Goal: Task Accomplishment & Management: Complete application form

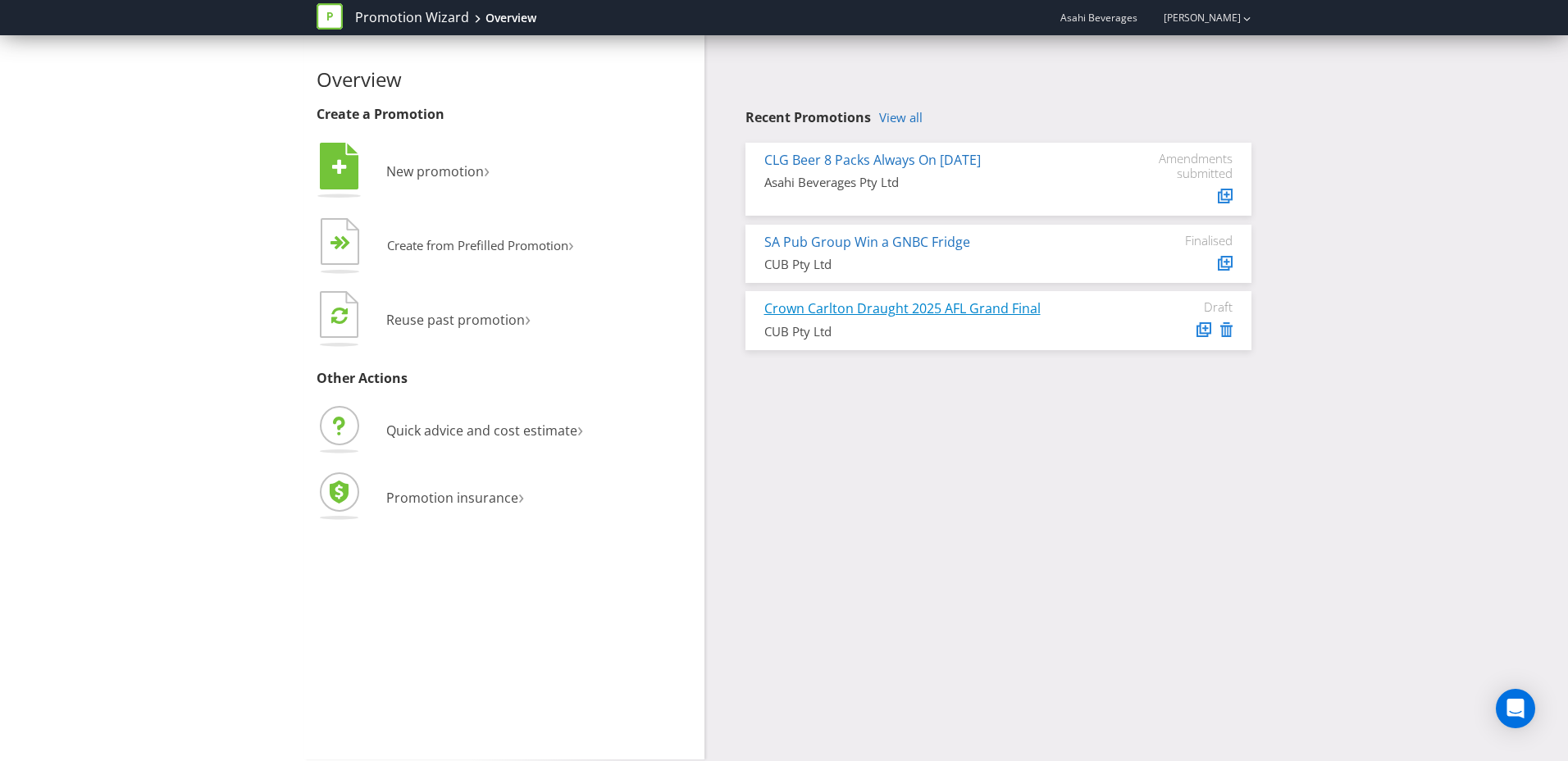
click at [912, 306] on link "Crown Carlton Draught 2025 AFL Grand Final" at bounding box center [902, 308] width 276 height 18
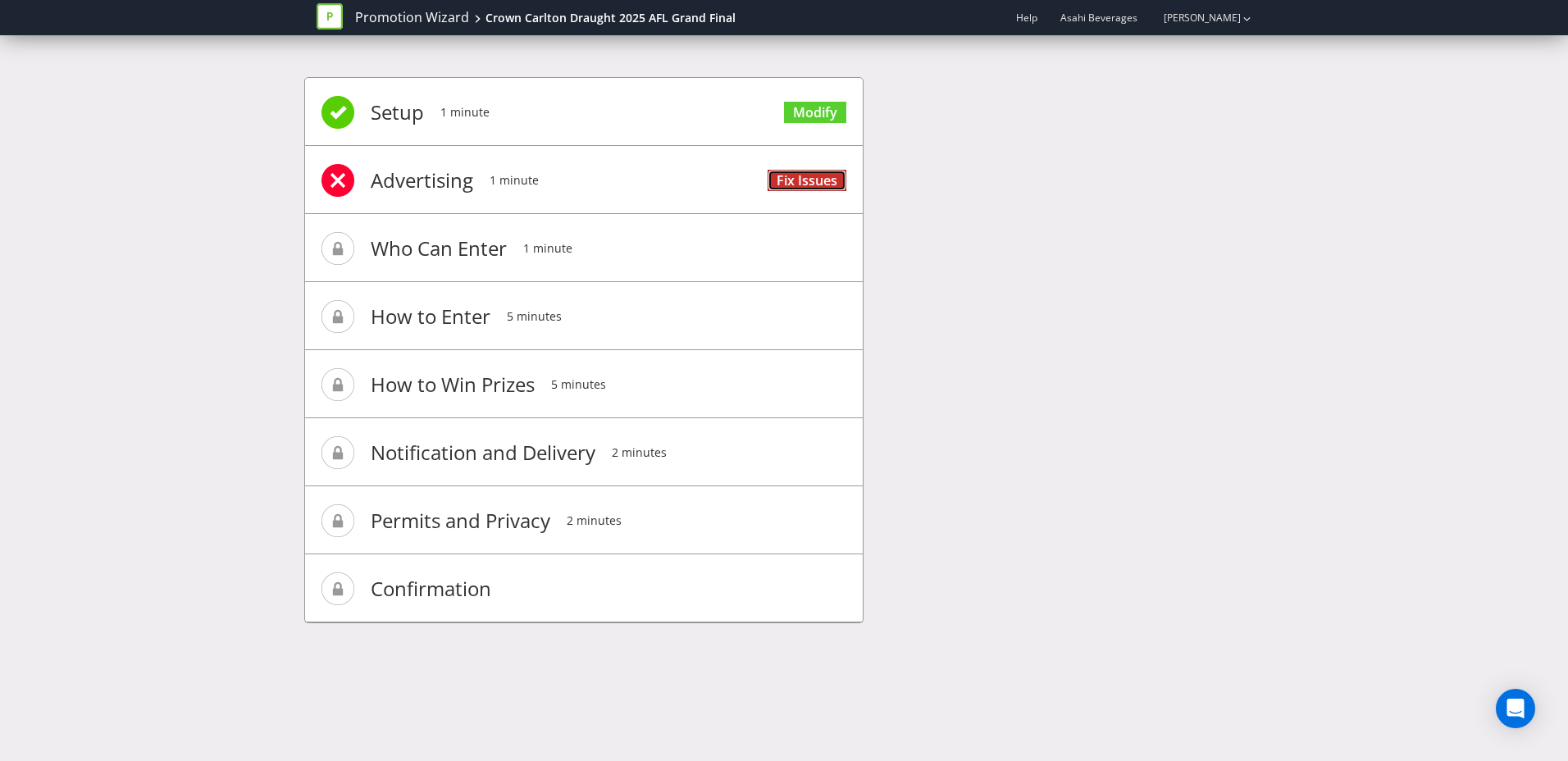
click at [801, 180] on link "Fix Issues" at bounding box center [806, 181] width 79 height 22
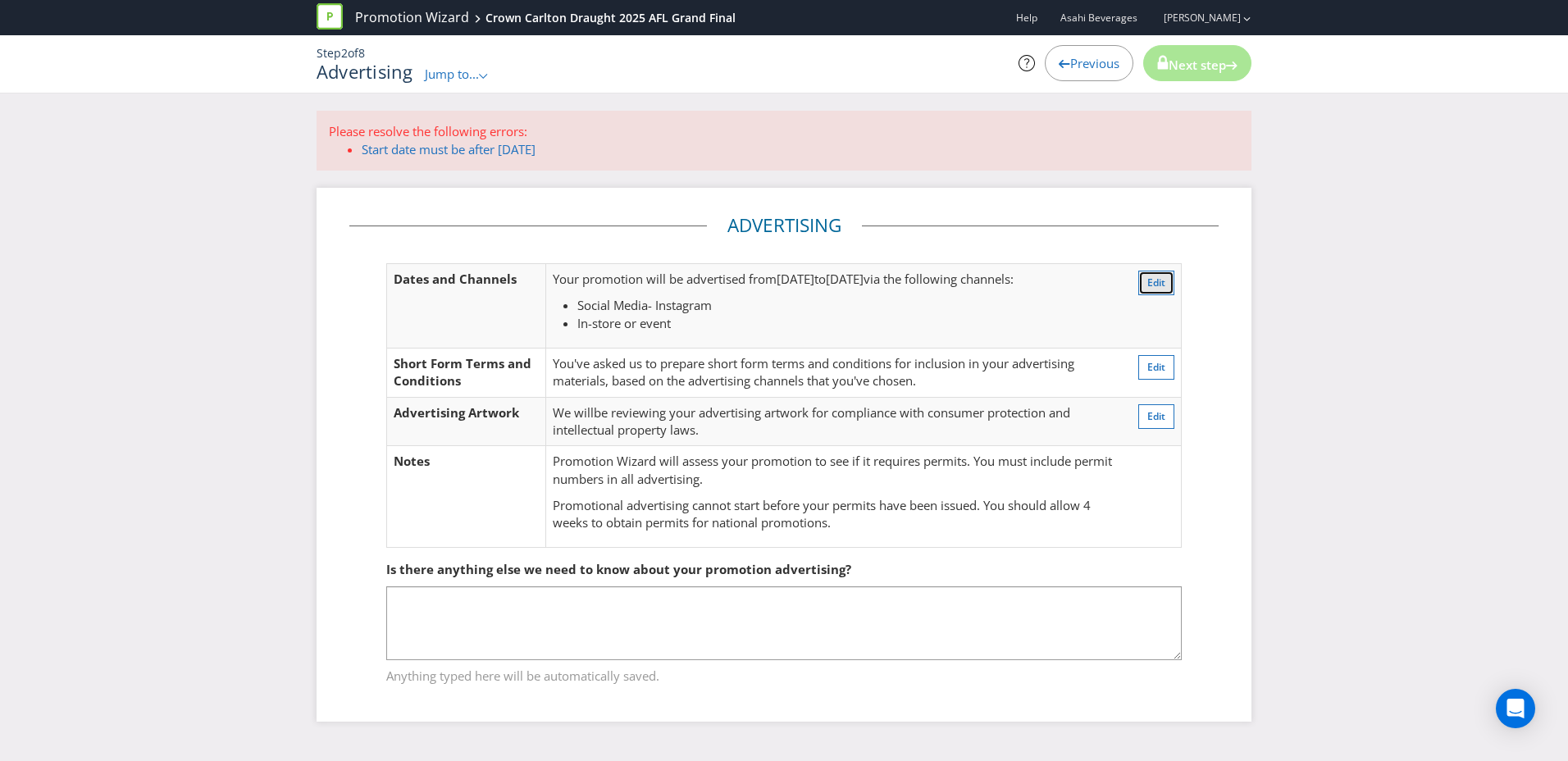
click at [1161, 286] on span "Edit" at bounding box center [1156, 282] width 18 height 14
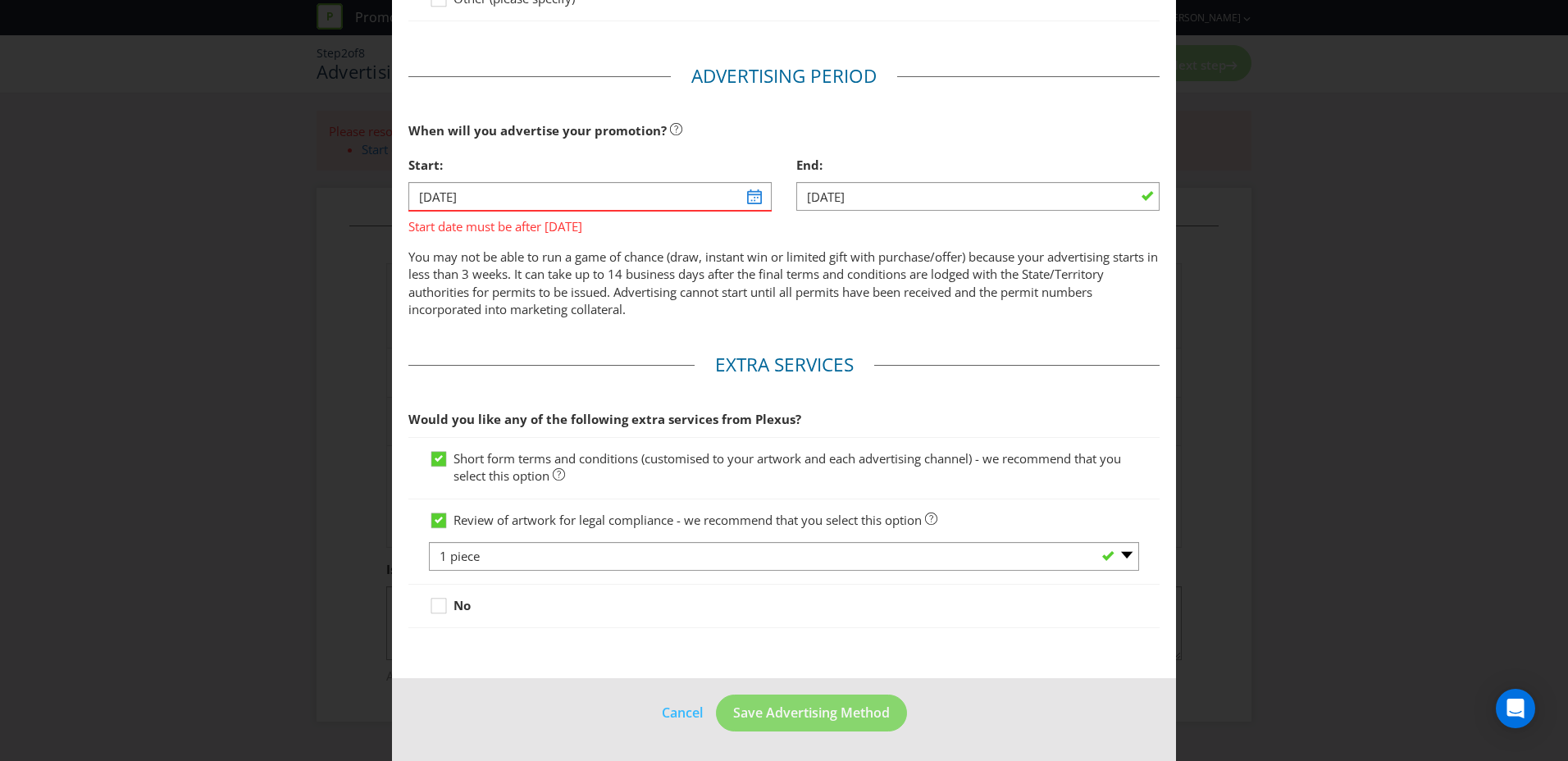
scroll to position [87, 0]
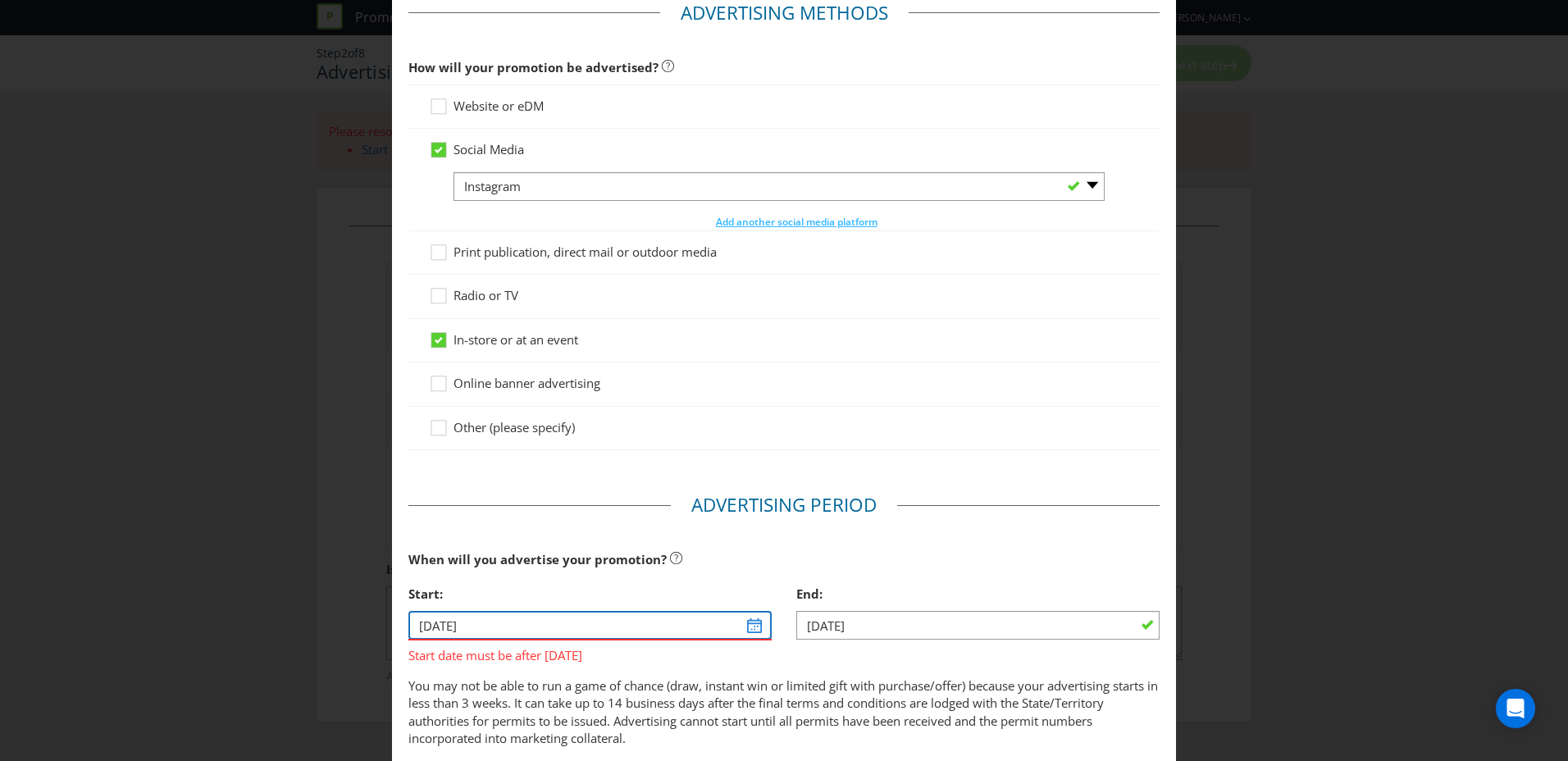
click at [754, 627] on input "[DATE]" at bounding box center [590, 625] width 363 height 29
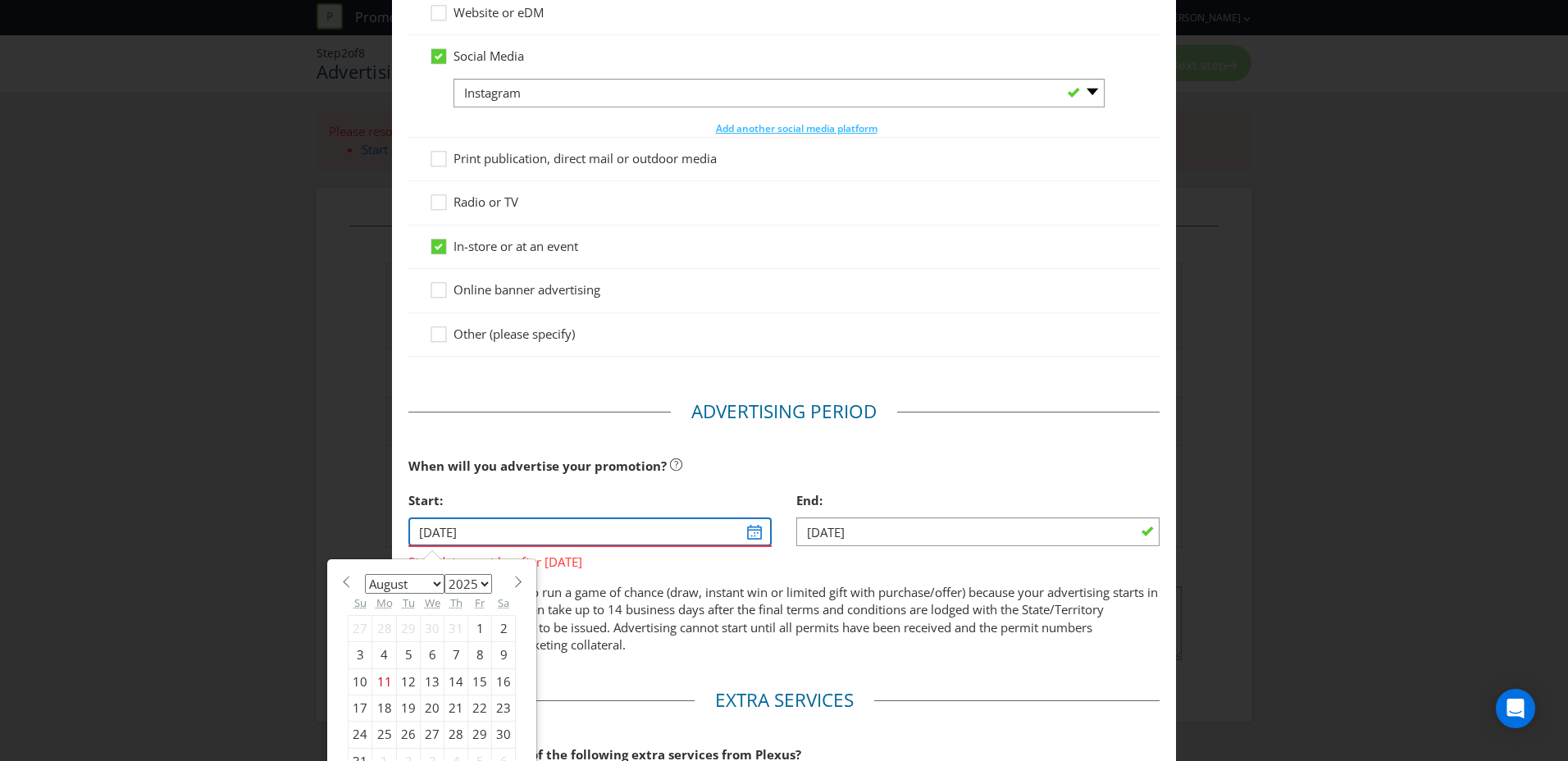
scroll to position [251, 0]
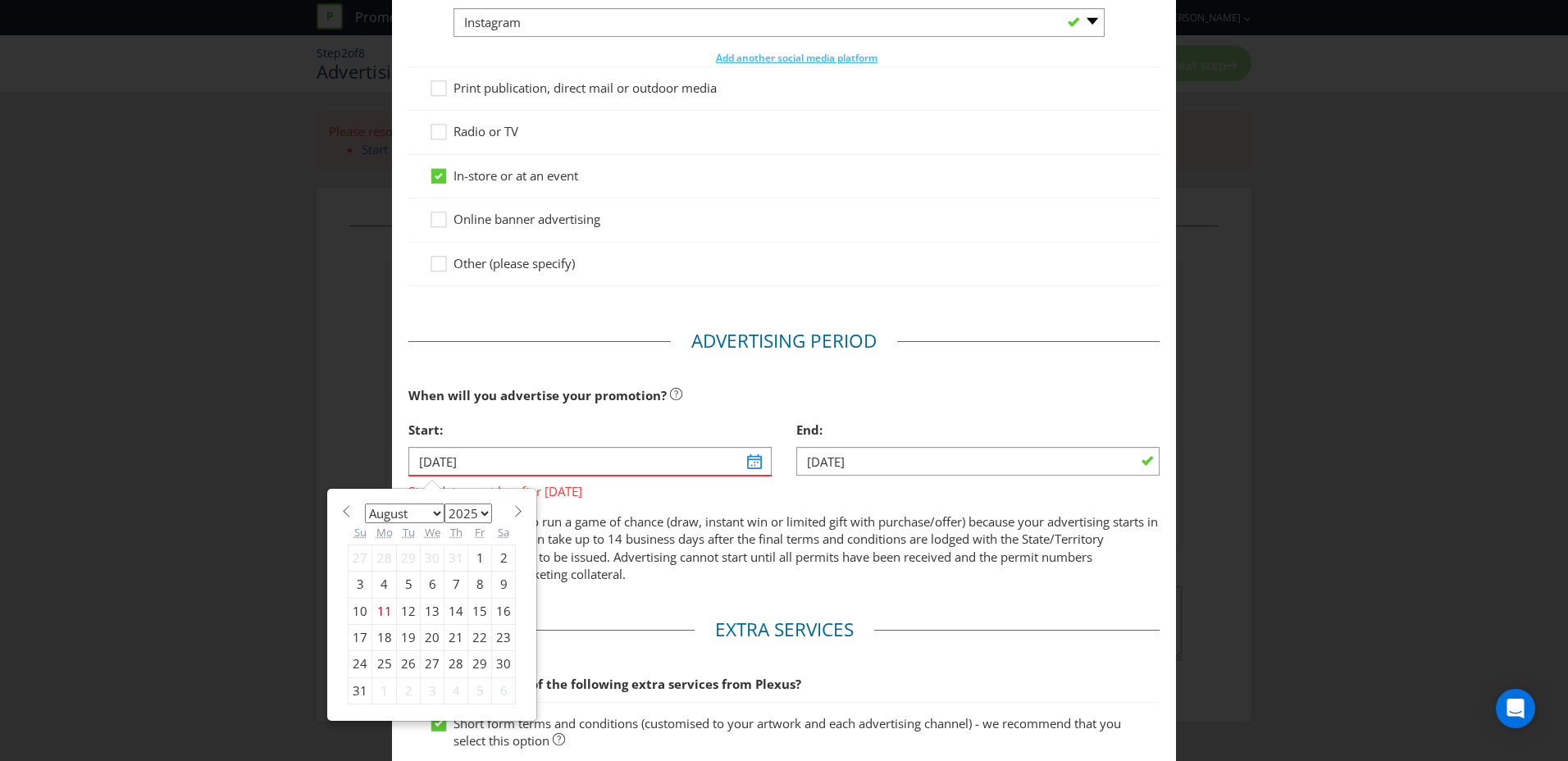
click at [378, 634] on div "18" at bounding box center [384, 638] width 24 height 26
type input "[DATE]"
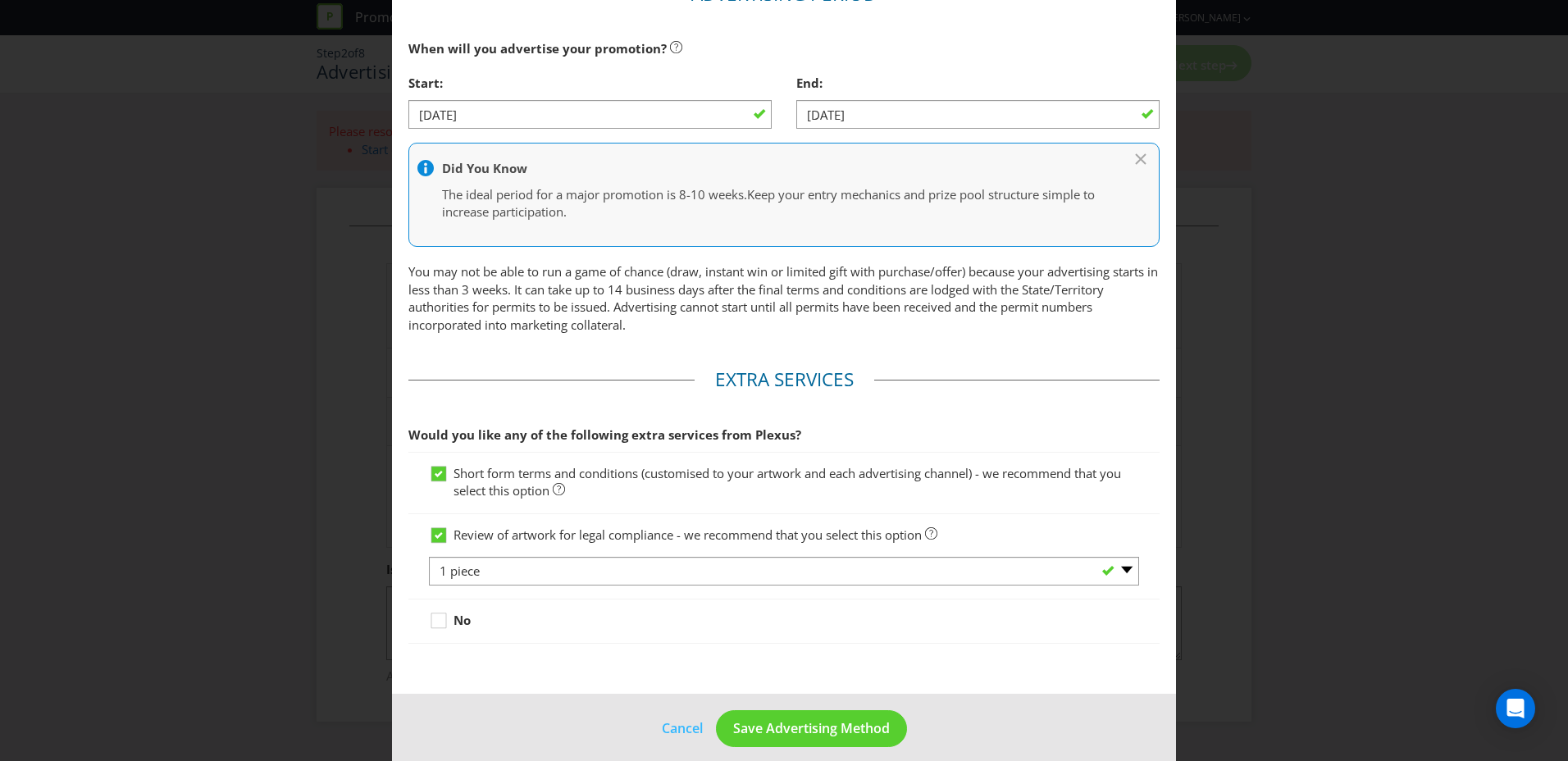
scroll to position [614, 0]
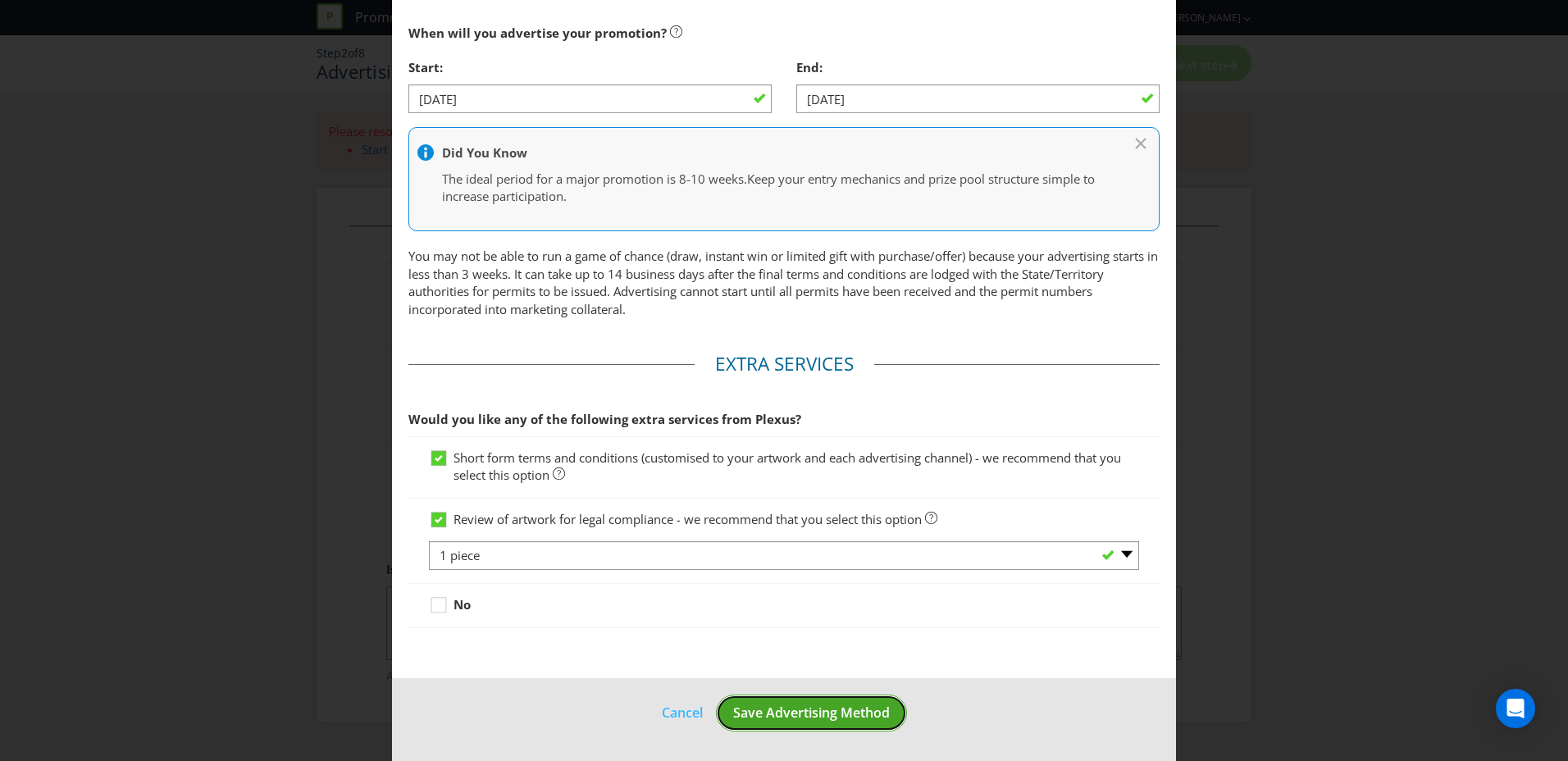
click at [803, 712] on span "Save Advertising Method" at bounding box center [811, 712] width 156 height 18
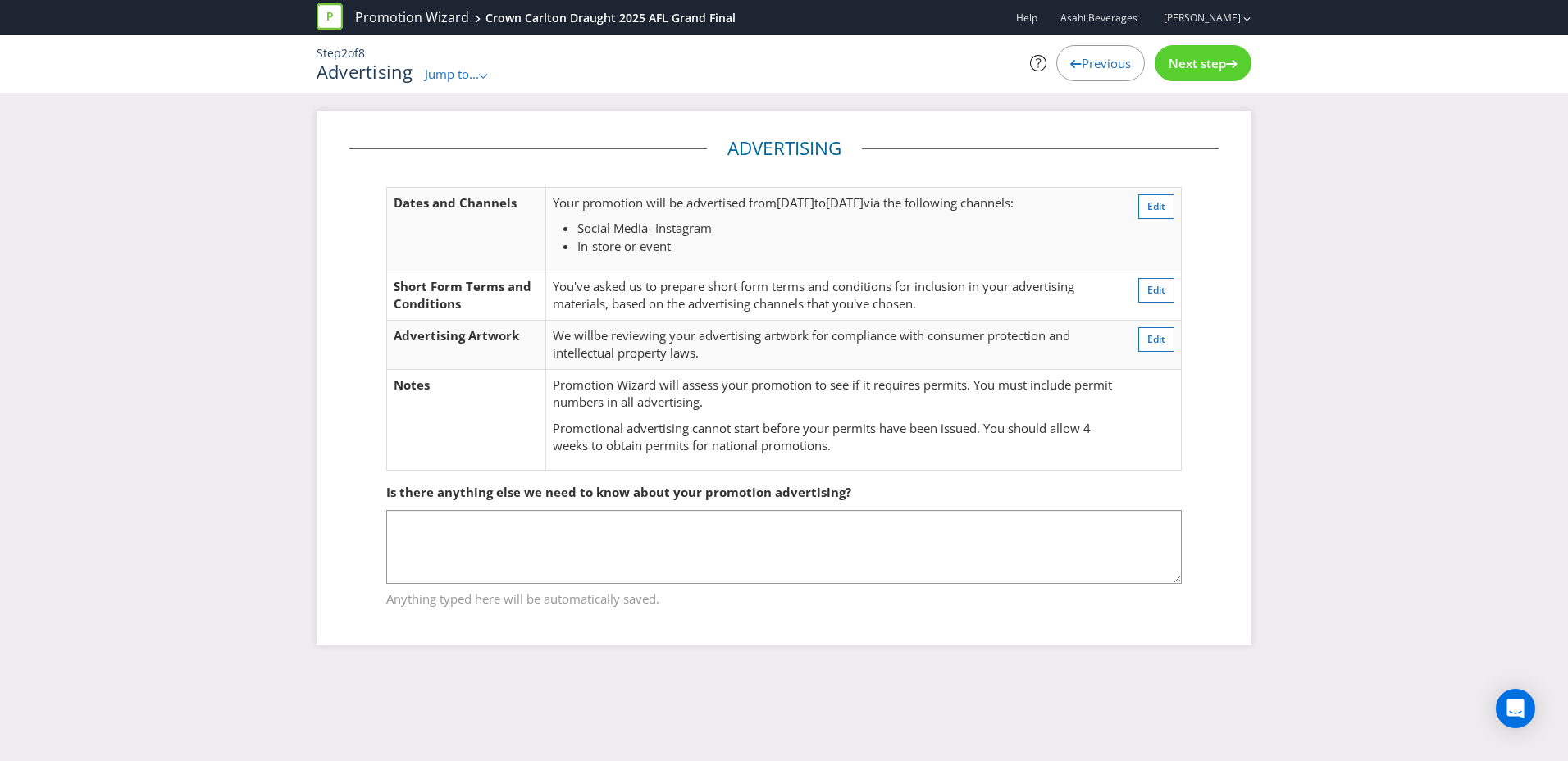
click at [455, 76] on span "Jump to..." at bounding box center [452, 74] width 54 height 17
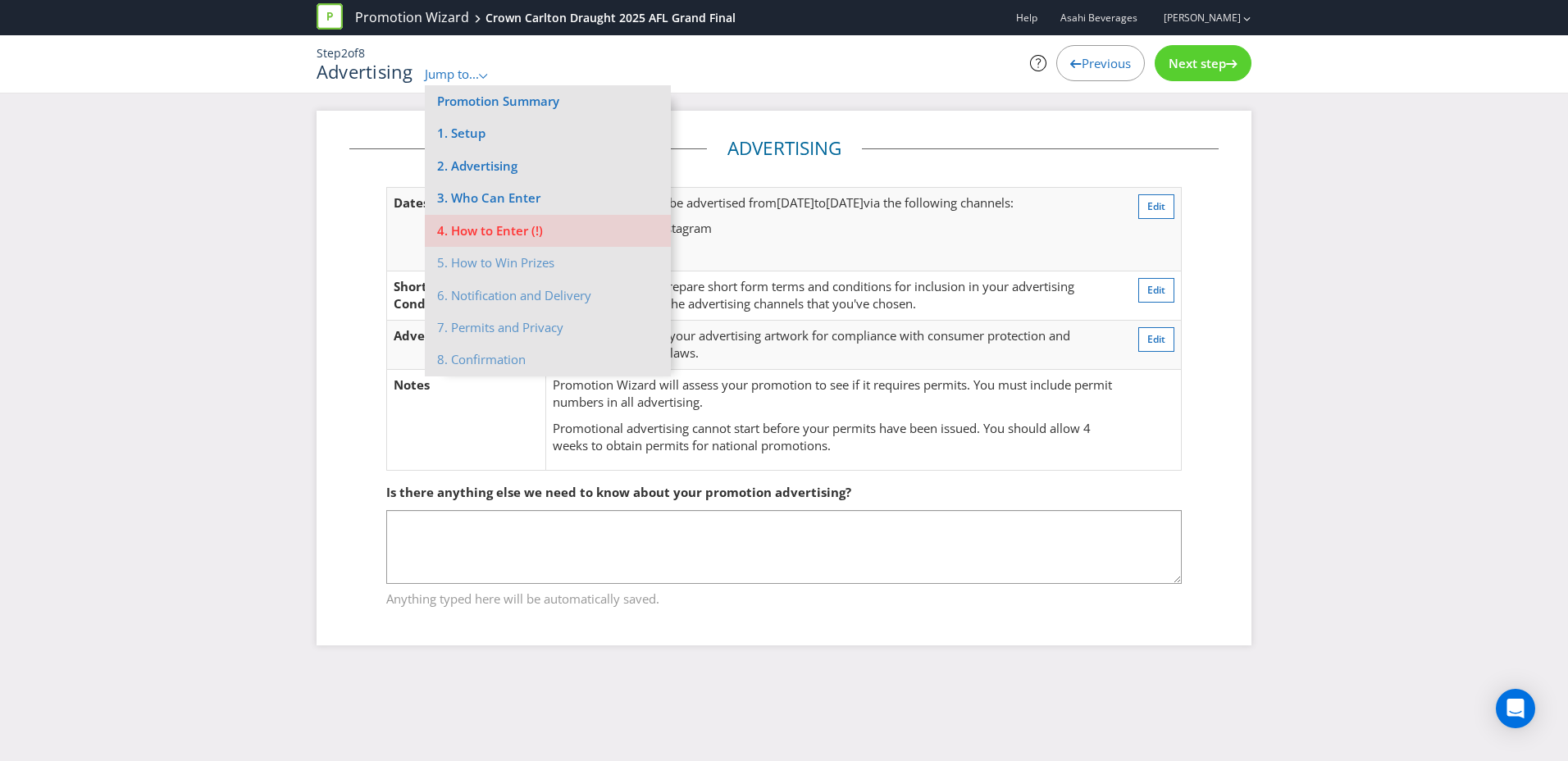
click at [1206, 66] on span "Next step" at bounding box center [1197, 64] width 57 height 17
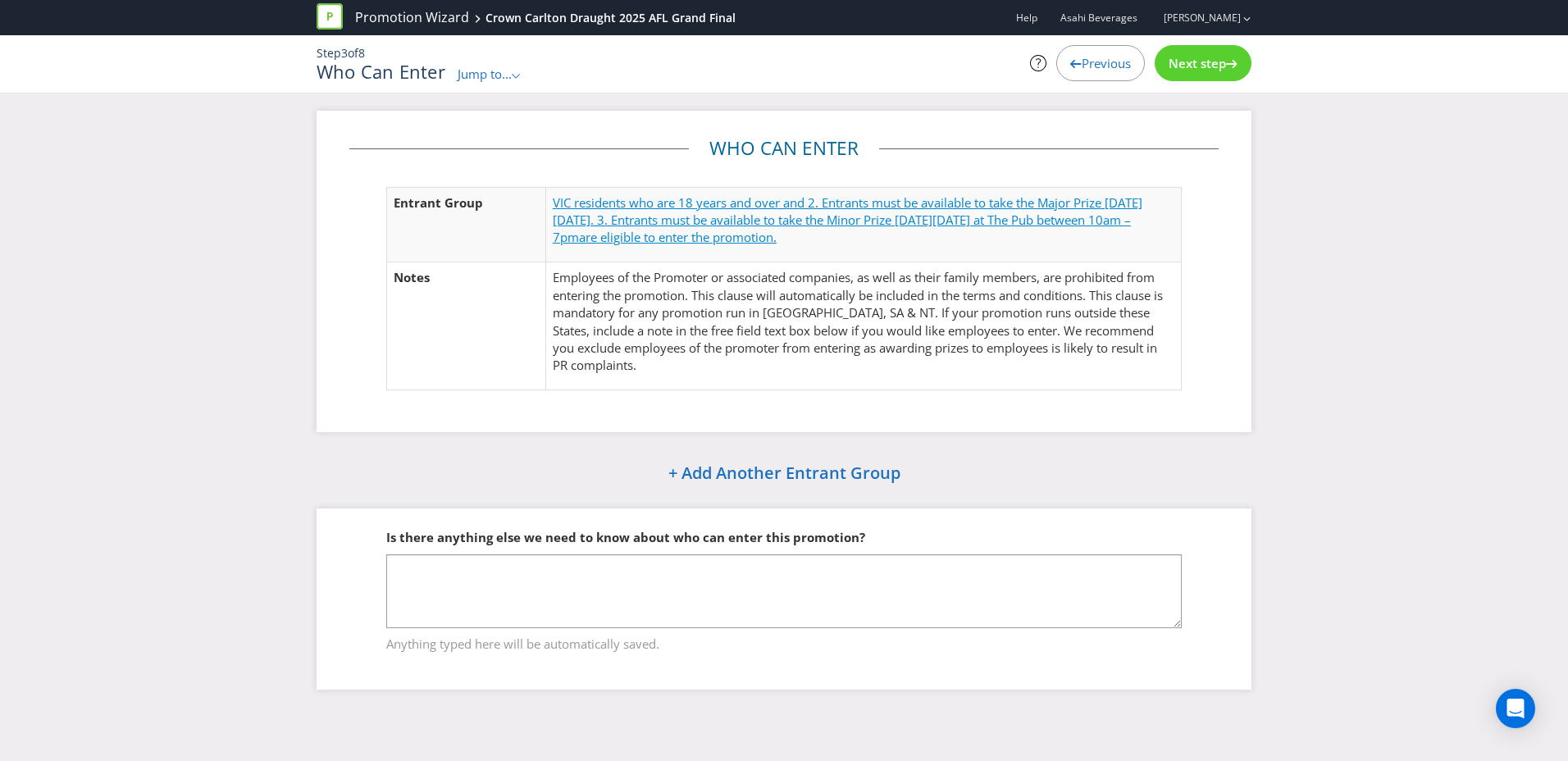
click at [777, 234] on span "are eligible to enter the promotion." at bounding box center [677, 237] width 198 height 17
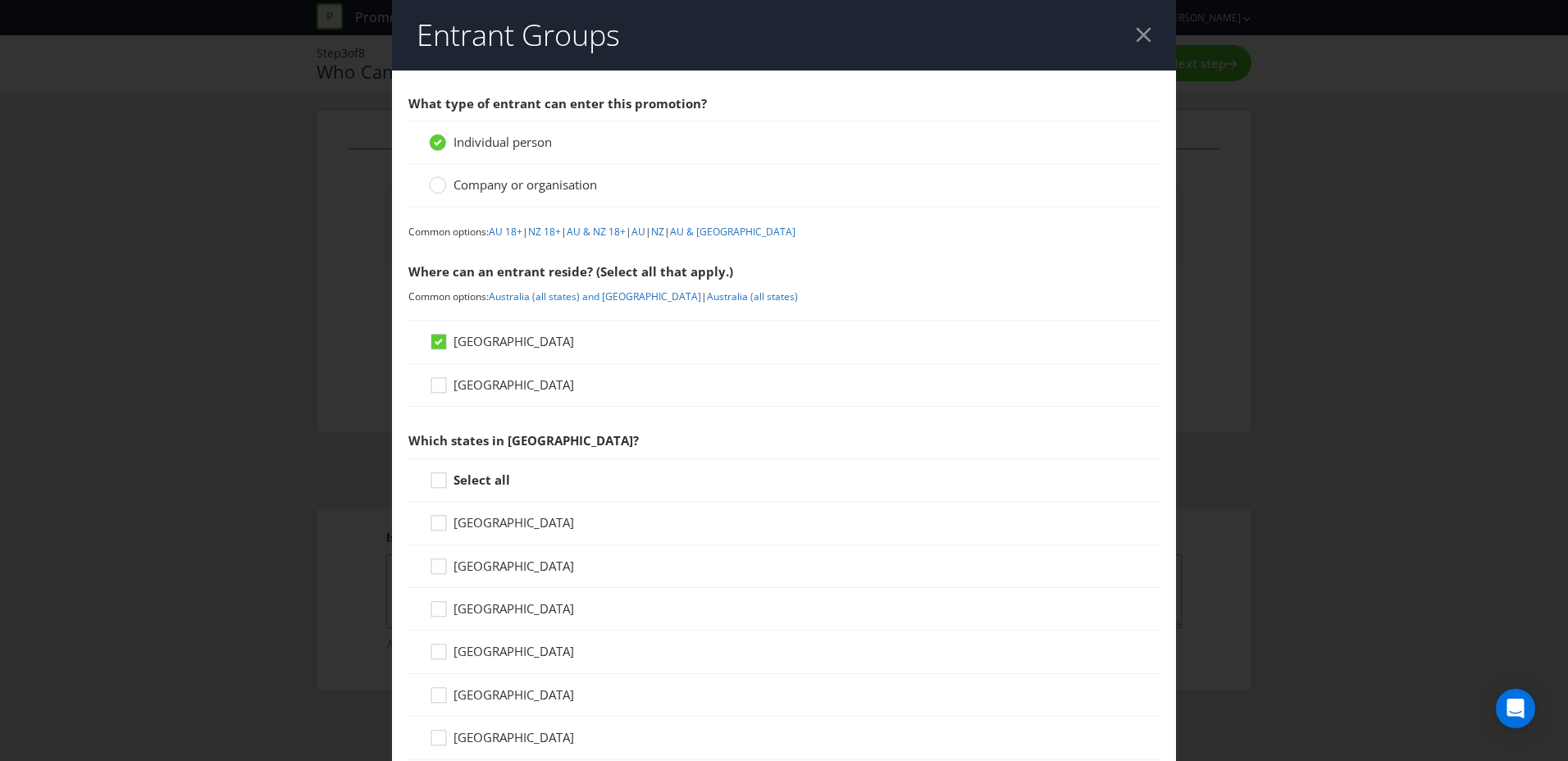
click at [1136, 37] on div at bounding box center [1144, 35] width 16 height 16
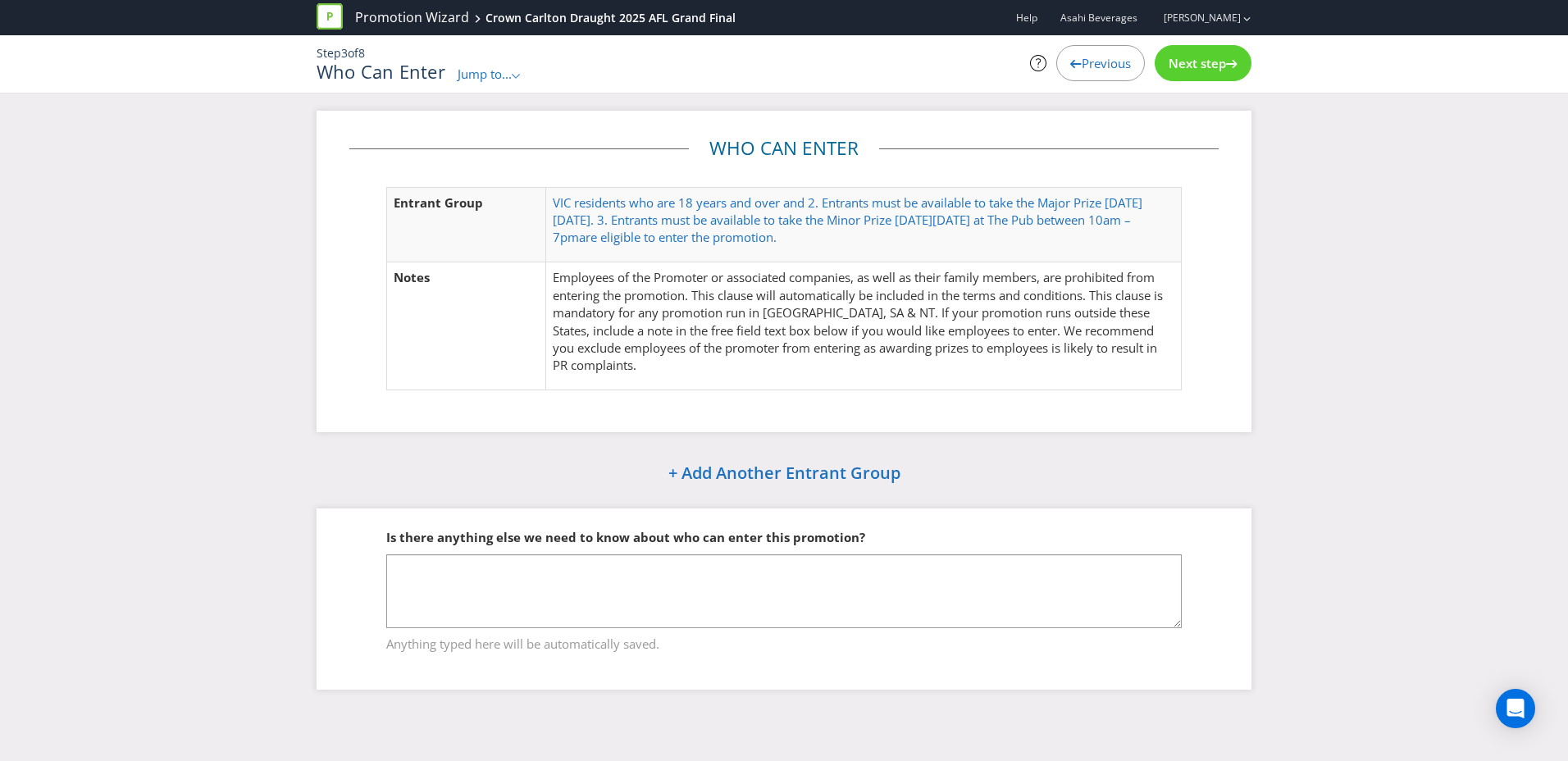
click at [1191, 72] on div "Next step" at bounding box center [1203, 63] width 96 height 37
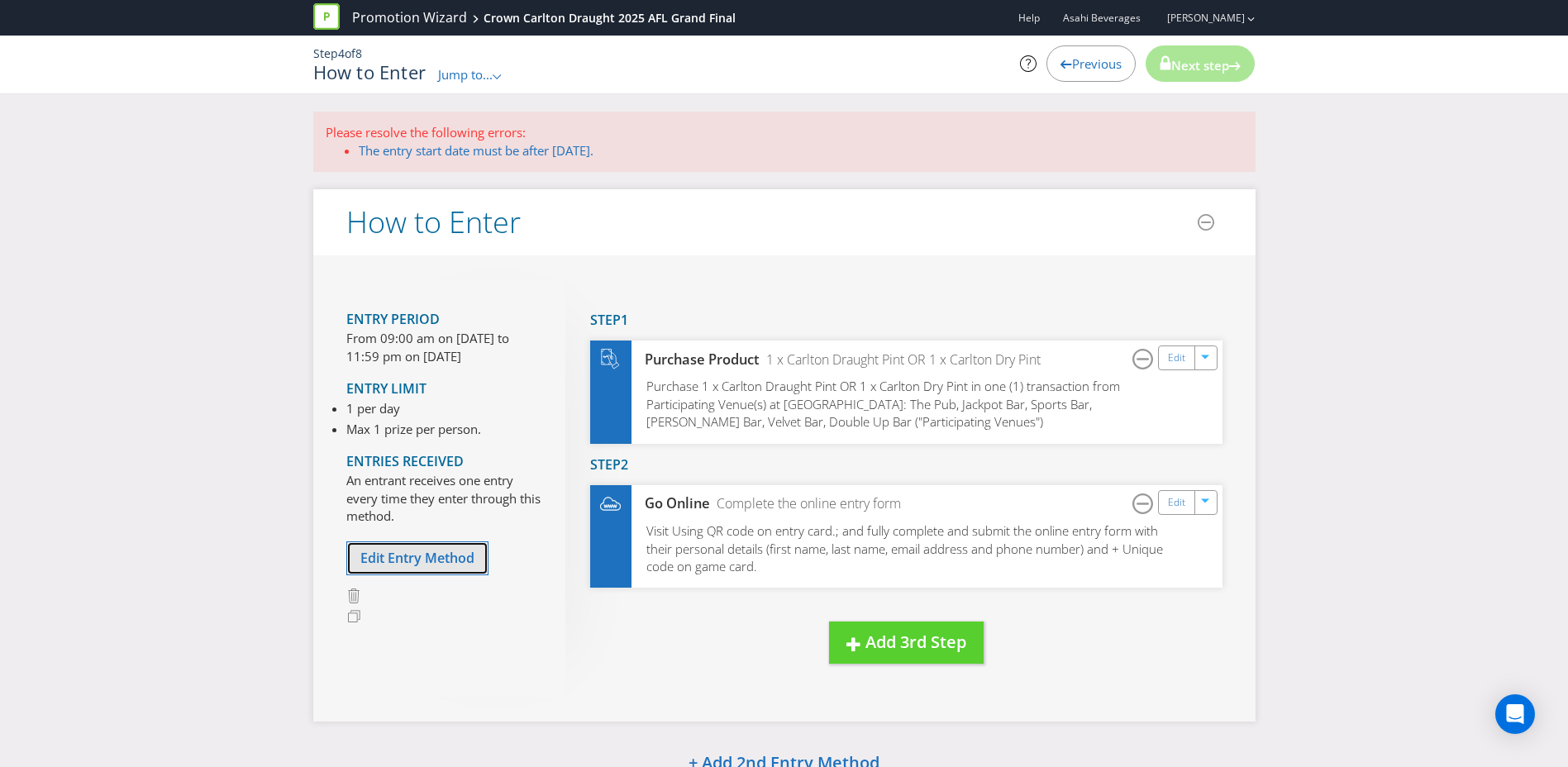
click at [462, 558] on span "Edit Entry Method" at bounding box center [417, 557] width 114 height 18
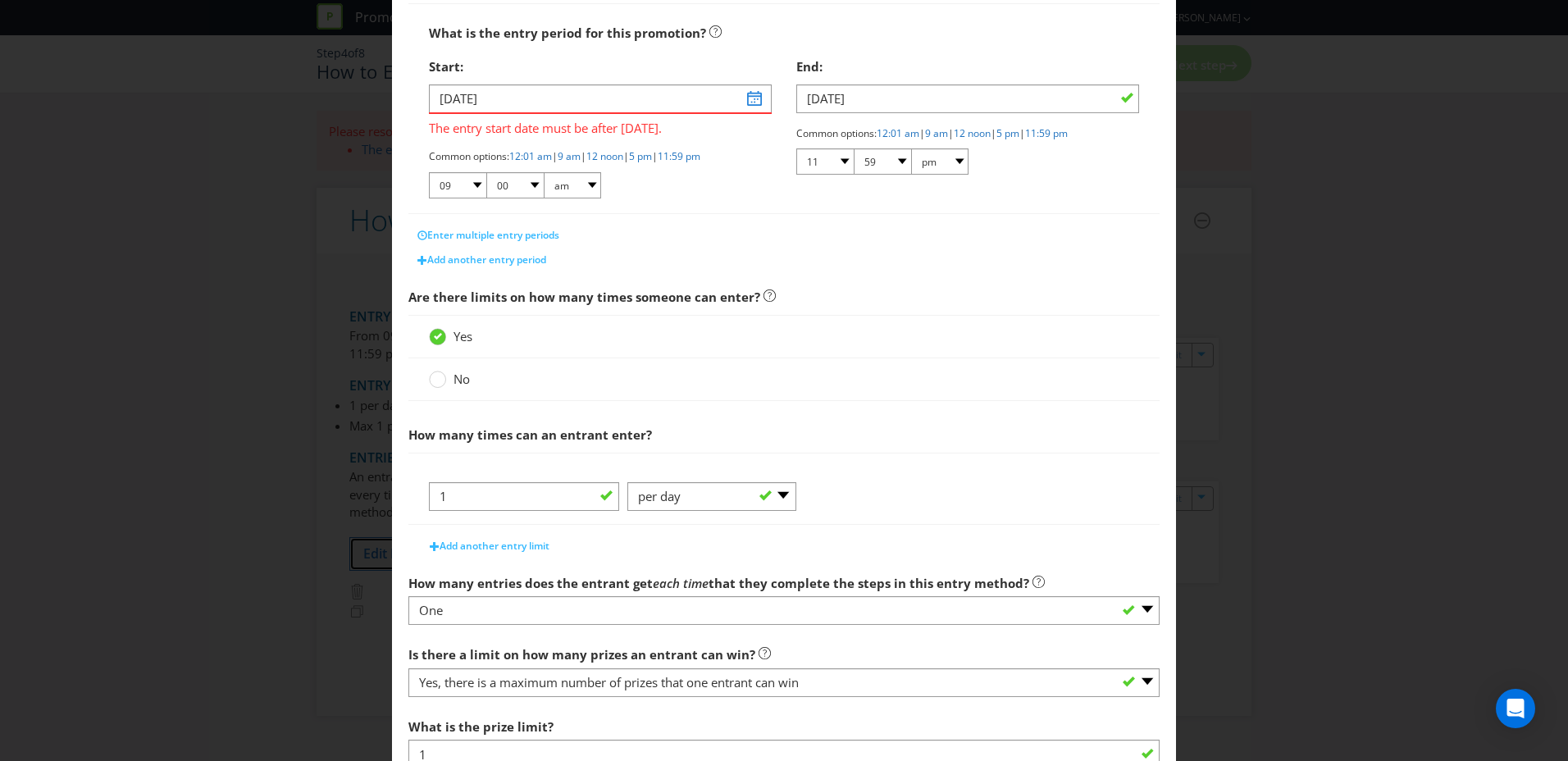
scroll to position [216, 0]
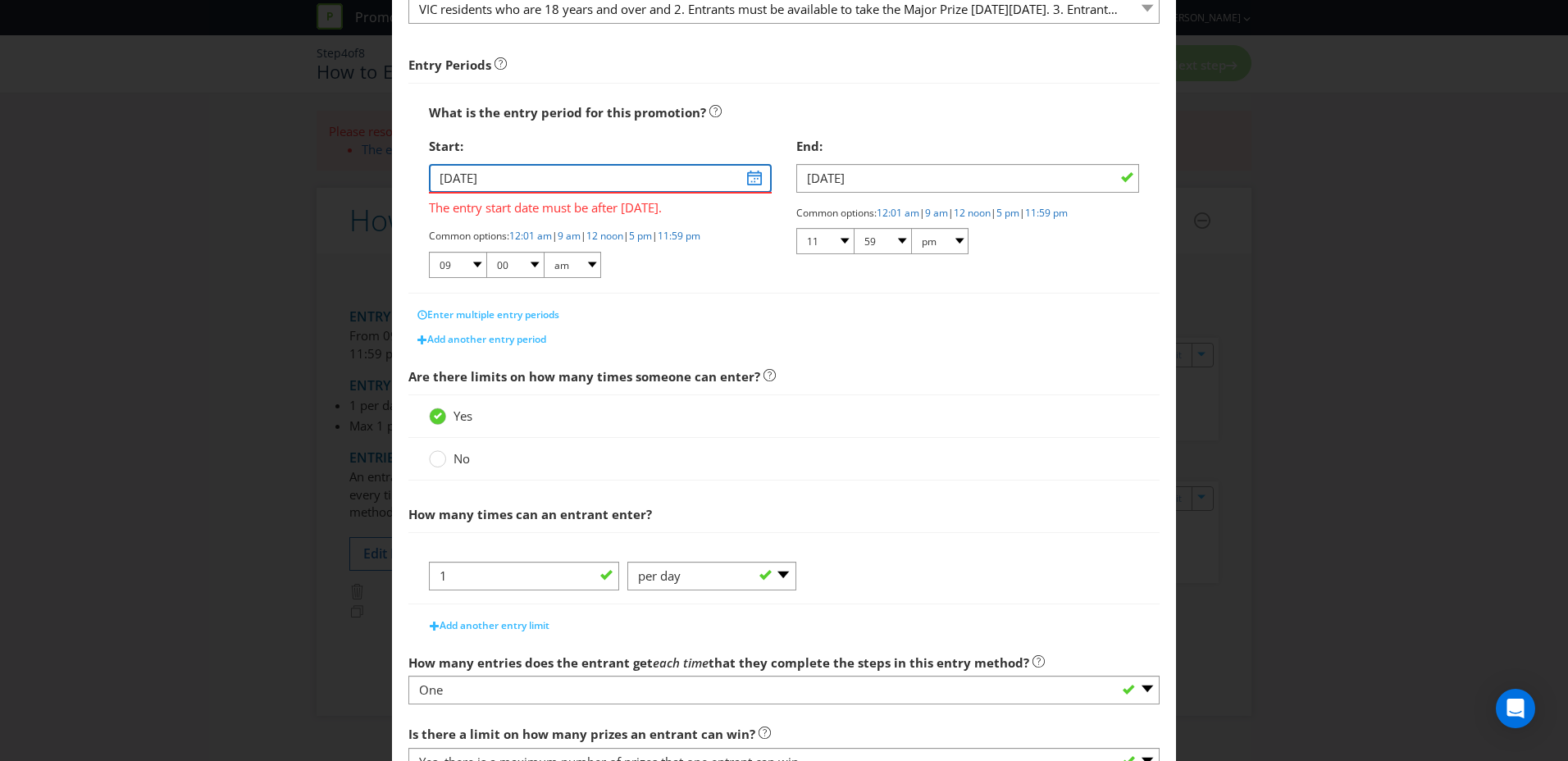
click at [539, 184] on input "[DATE]" at bounding box center [600, 178] width 343 height 29
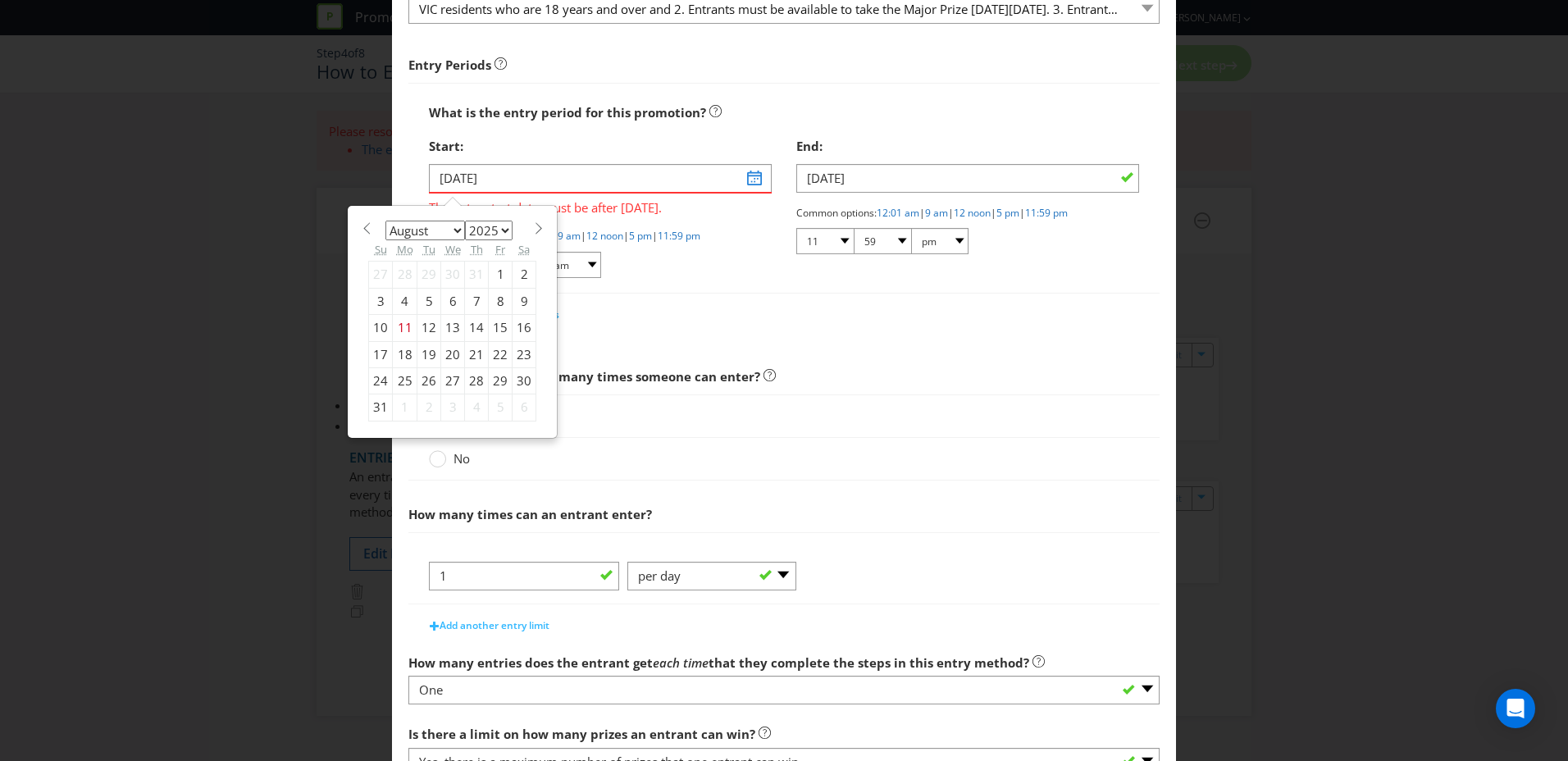
click at [398, 350] on div "18" at bounding box center [405, 354] width 24 height 26
type input "[DATE]"
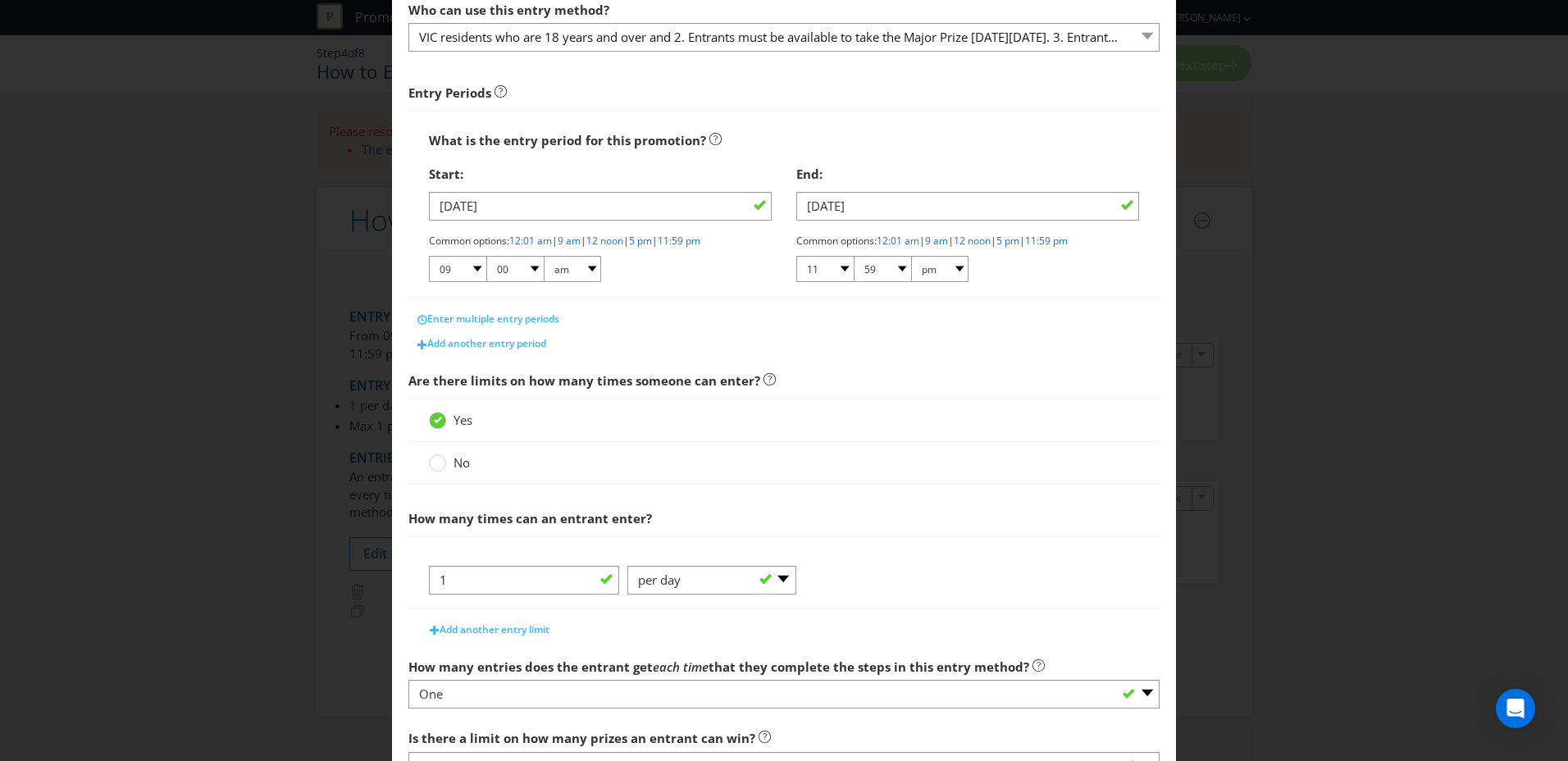
scroll to position [392, 0]
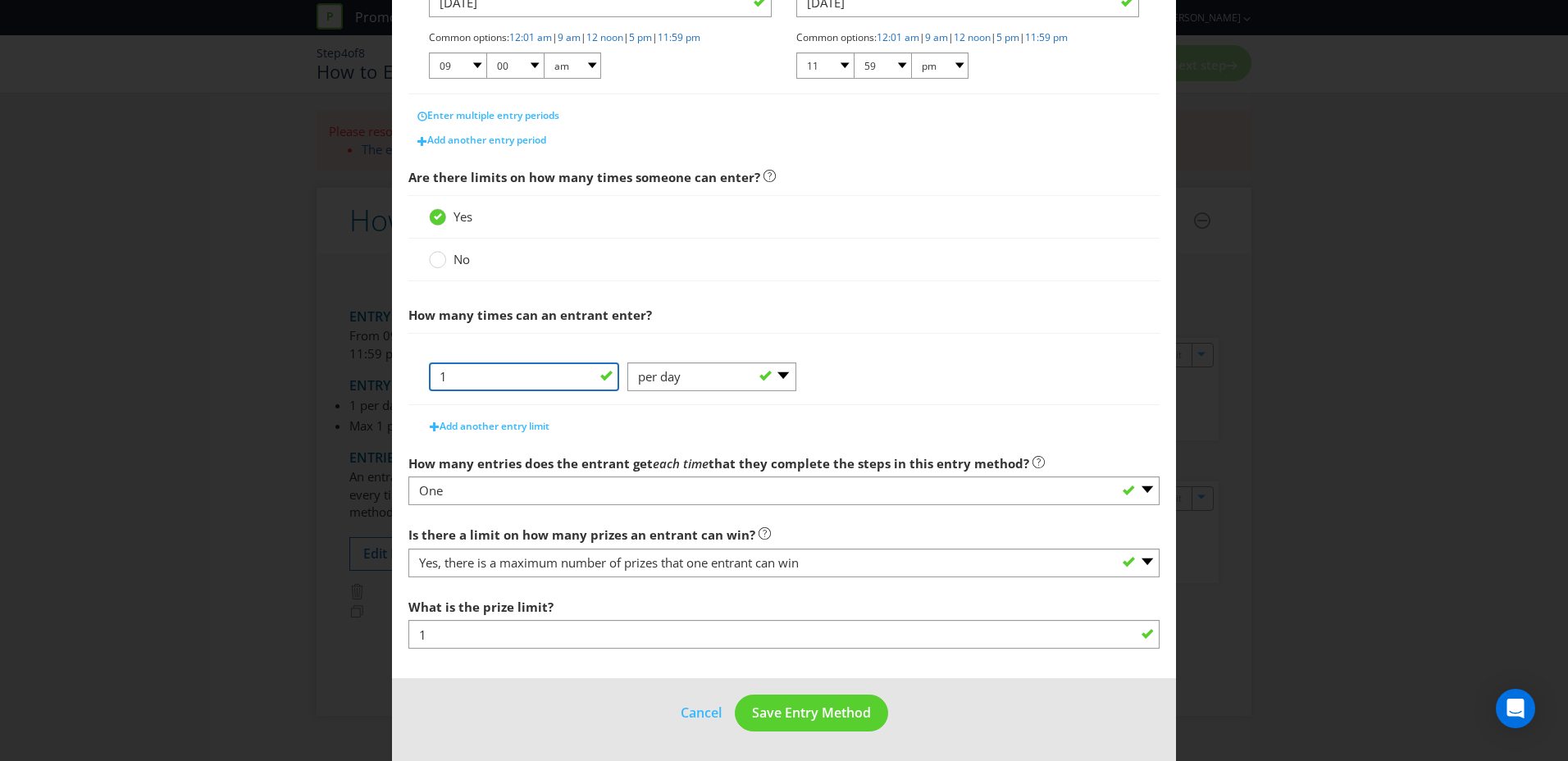
click at [568, 381] on input "1" at bounding box center [524, 377] width 190 height 29
type input "2"
click at [809, 712] on span "Save Entry Method" at bounding box center [811, 712] width 119 height 18
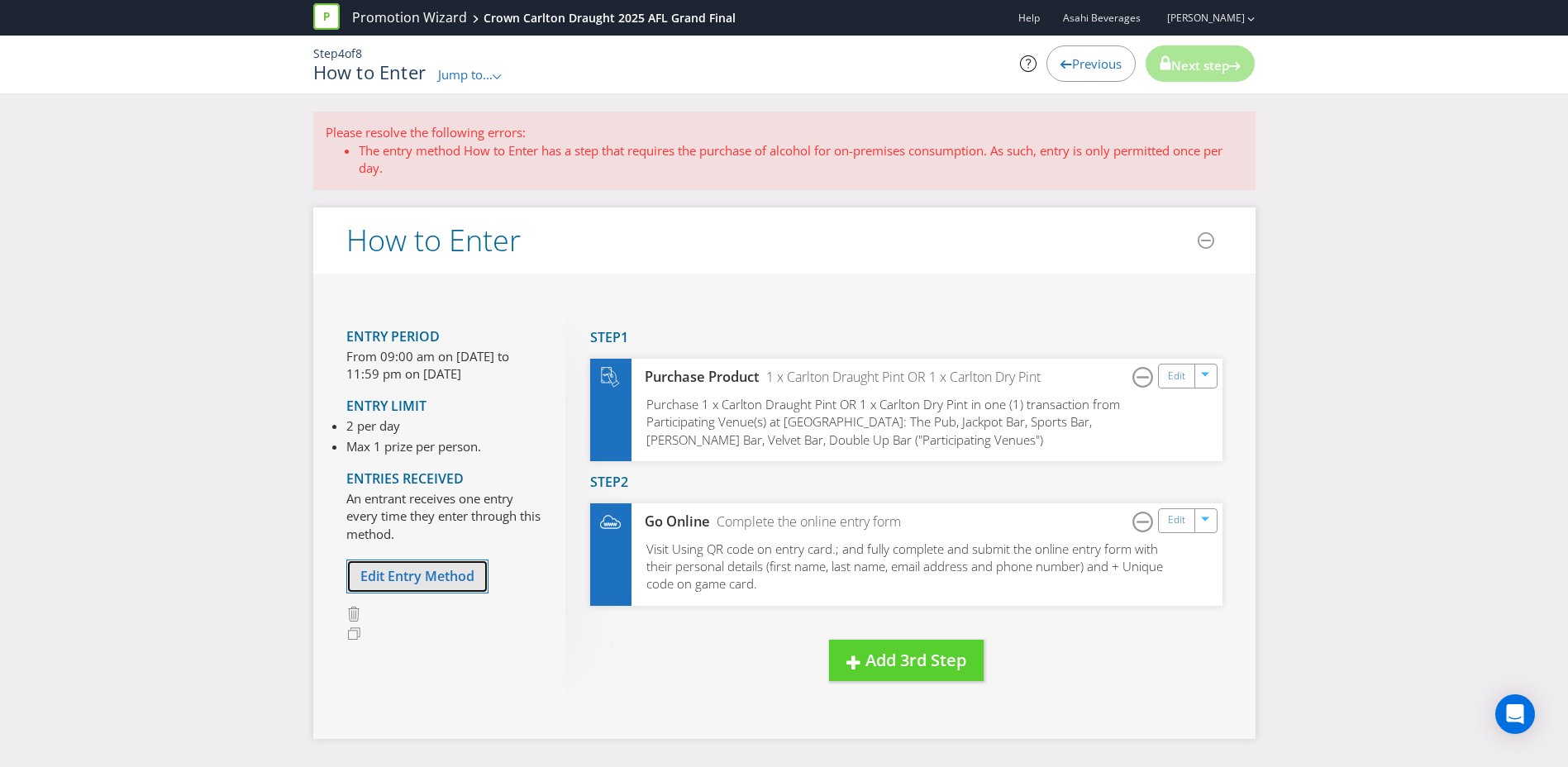
click at [447, 578] on span "Edit Entry Method" at bounding box center [417, 576] width 114 height 18
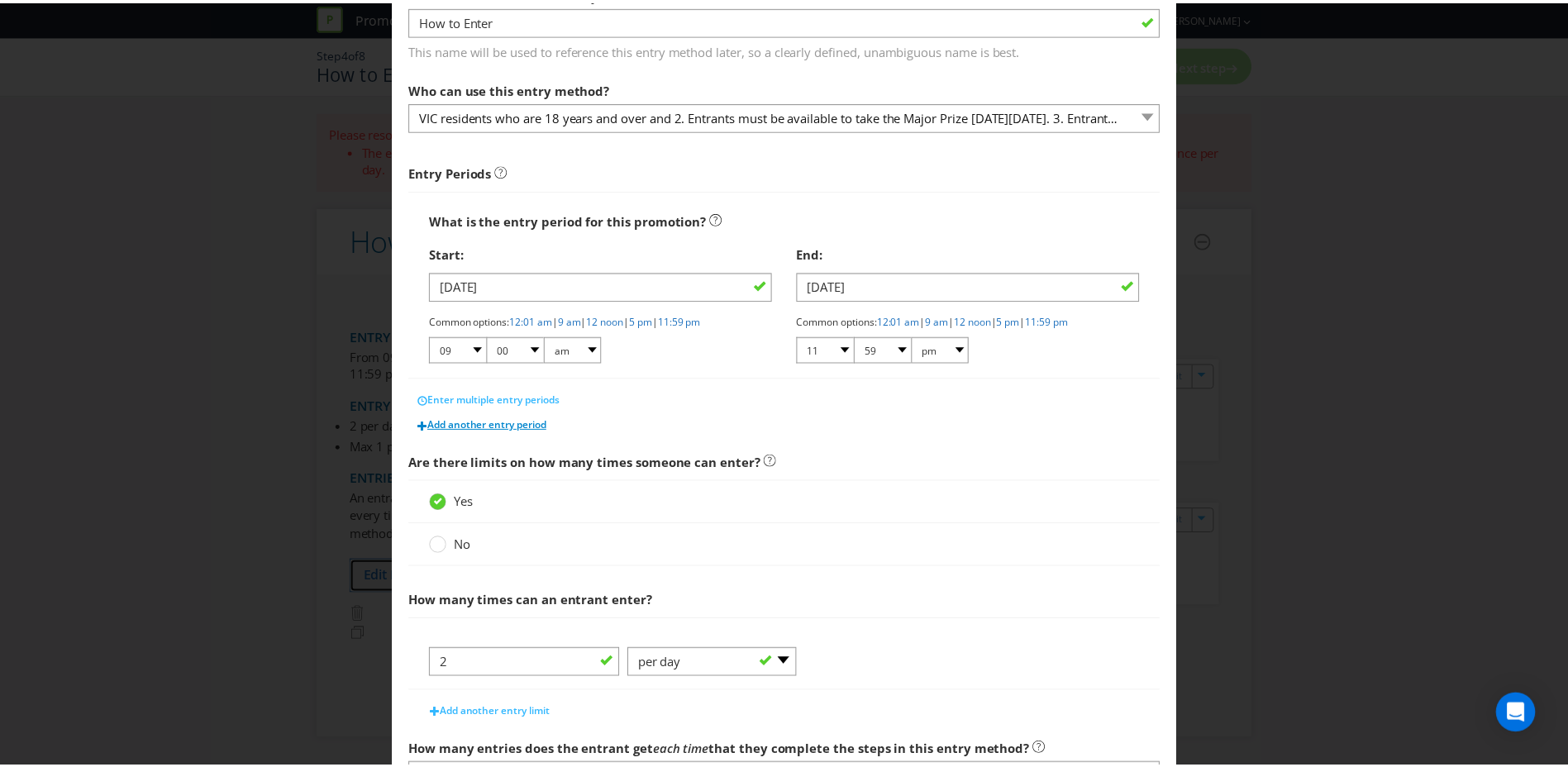
scroll to position [395, 0]
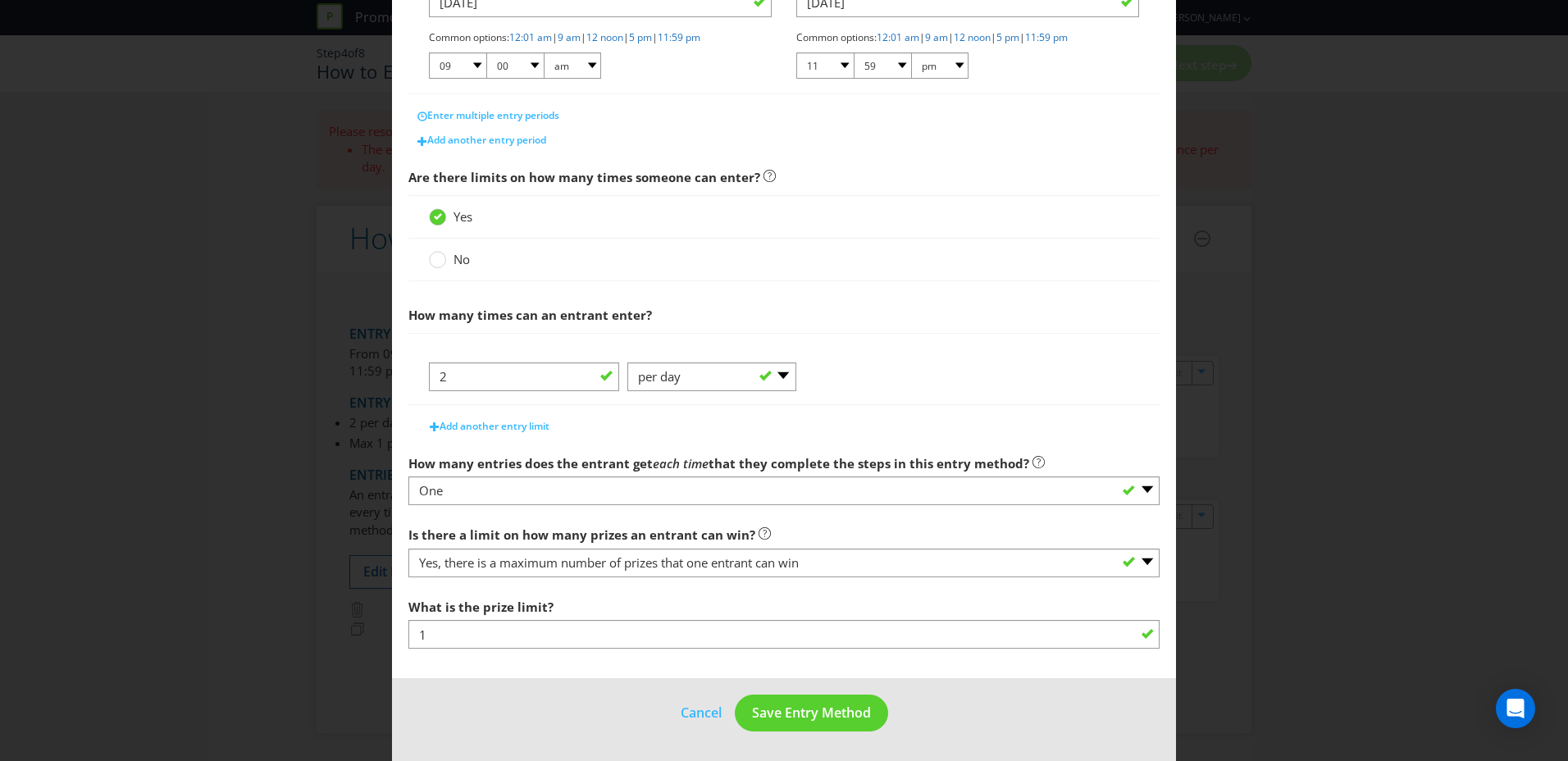
click at [834, 732] on footer "Cancel Save Entry Method" at bounding box center [783, 720] width 784 height 82
click at [831, 724] on button "Save Entry Method" at bounding box center [811, 713] width 154 height 37
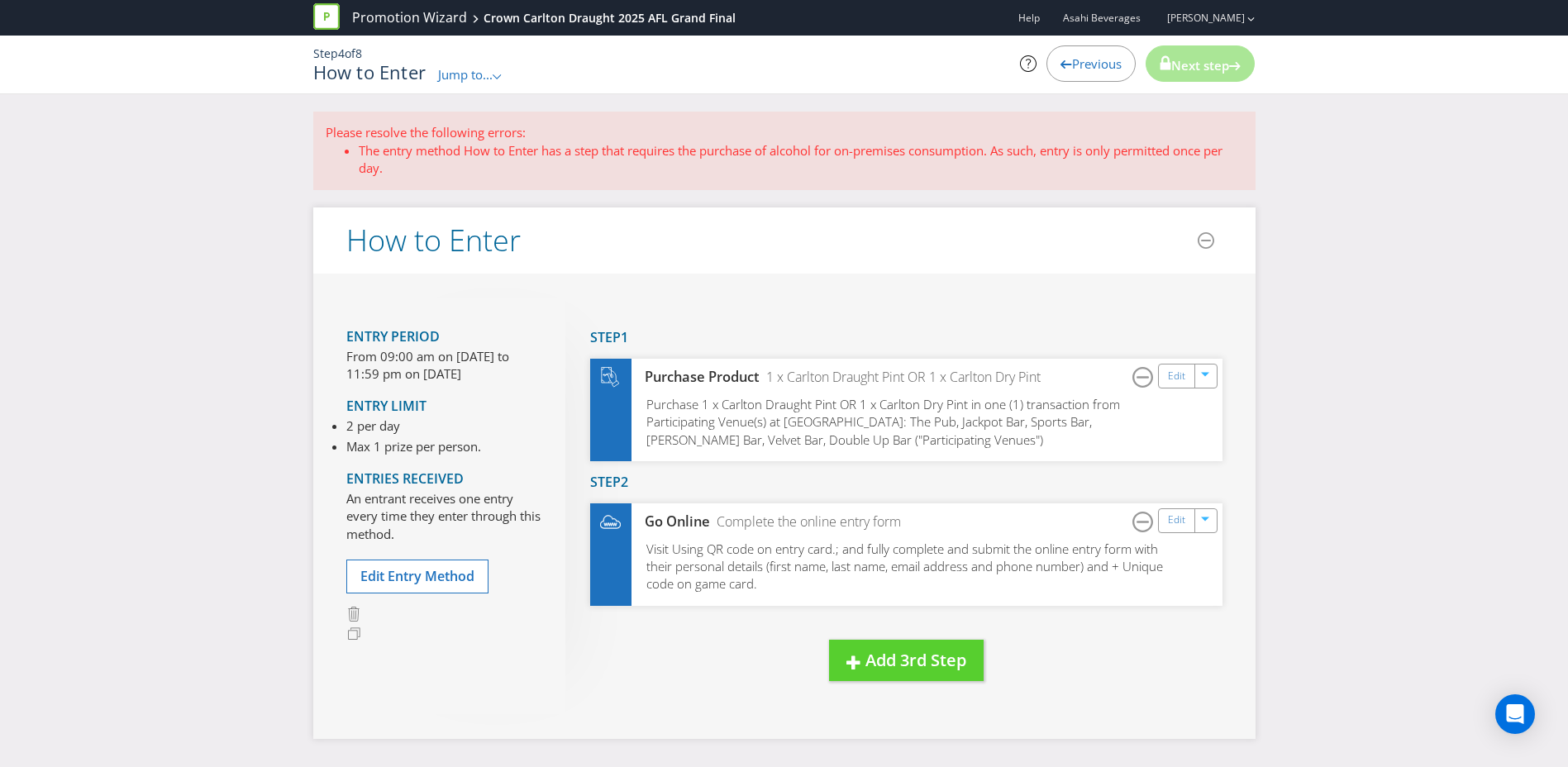
click at [1209, 75] on div "Next step" at bounding box center [1200, 63] width 110 height 37
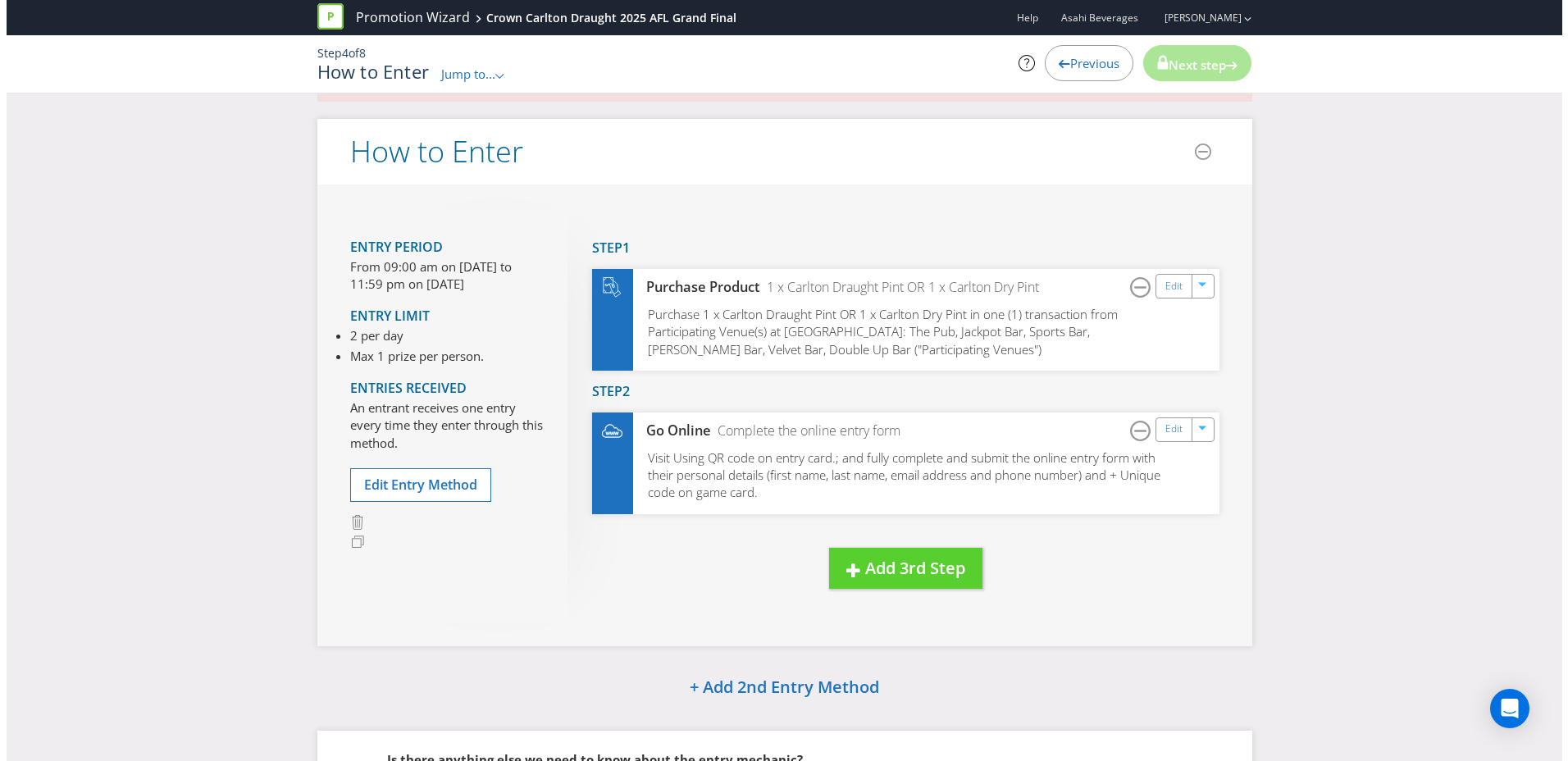
scroll to position [82, 0]
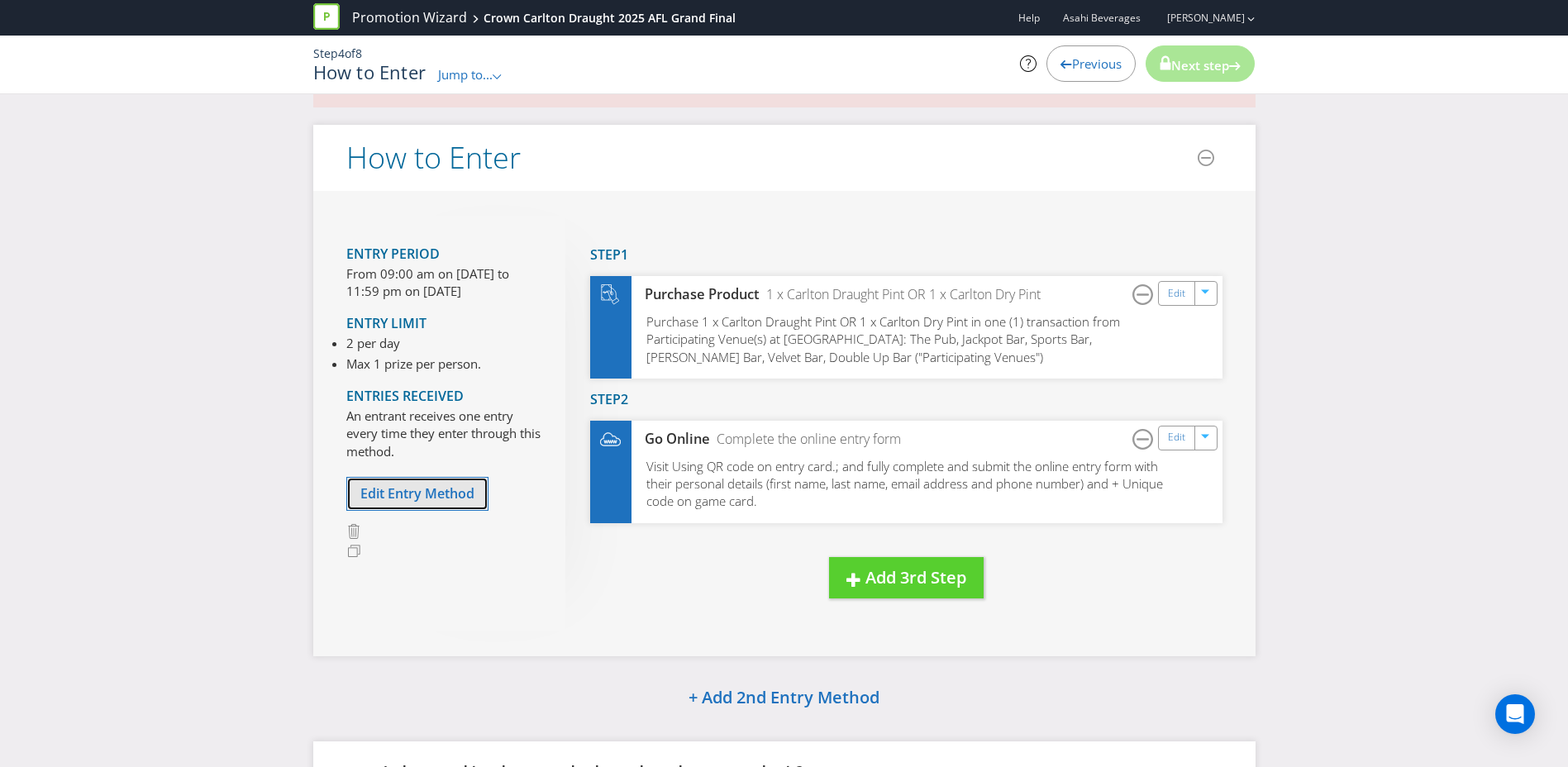
click at [448, 487] on span "Edit Entry Method" at bounding box center [417, 493] width 114 height 18
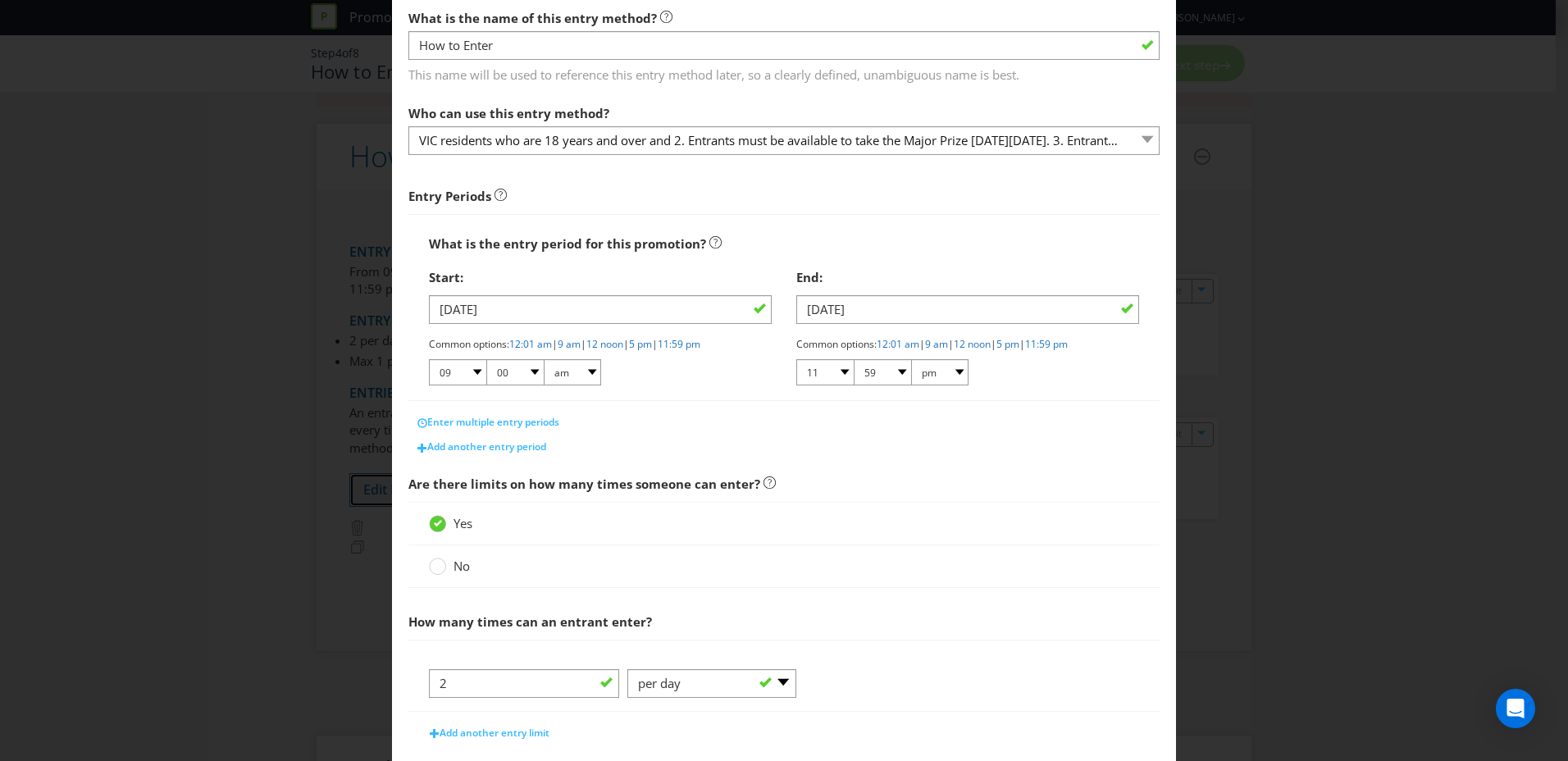
scroll to position [164, 0]
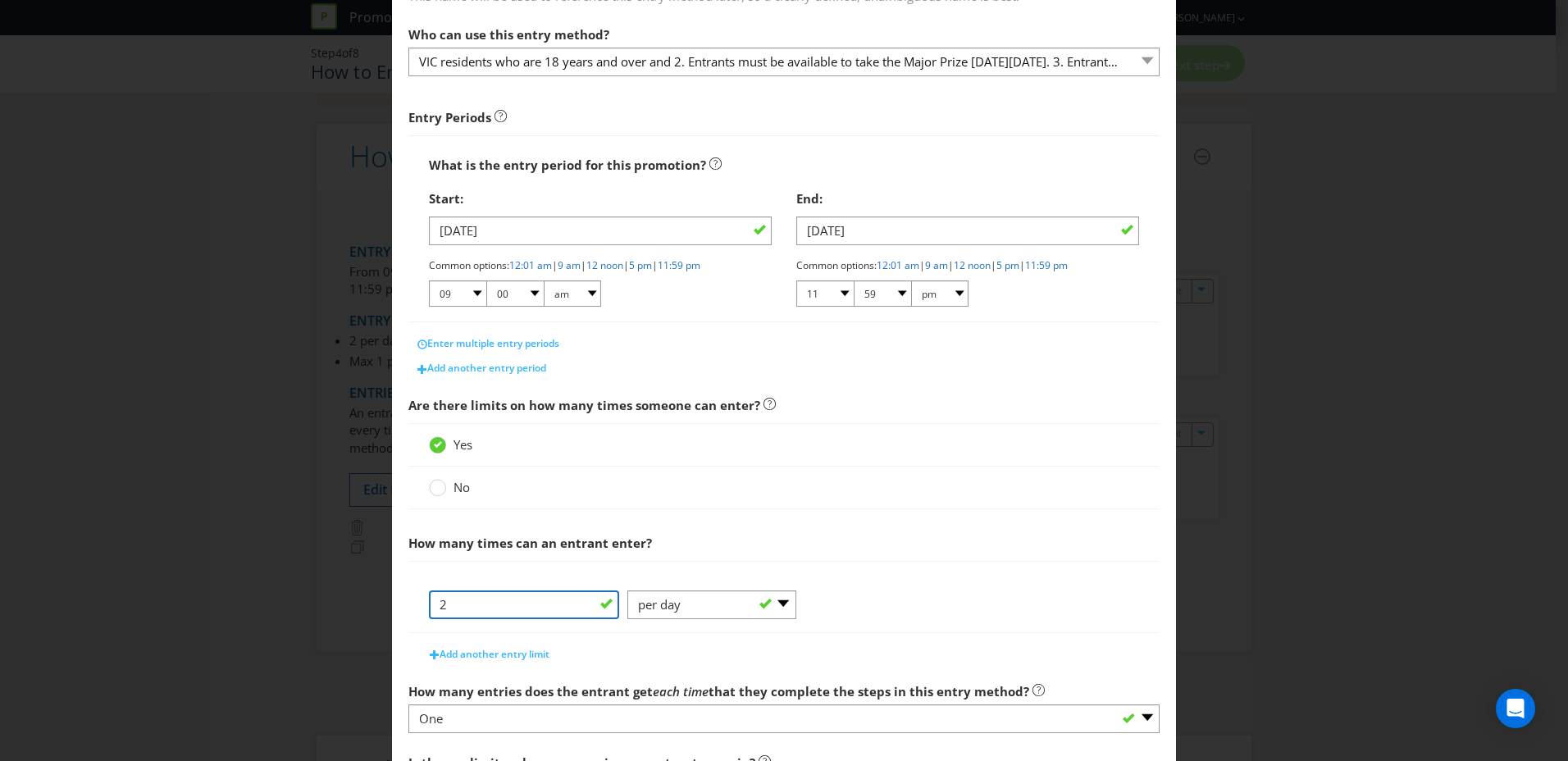
drag, startPoint x: 467, startPoint y: 601, endPoint x: 419, endPoint y: 602, distance: 48.0
click at [419, 602] on div "2 -- Please Select -- per person per day per purchase per transaction Other (pl…" at bounding box center [784, 597] width 751 height 72
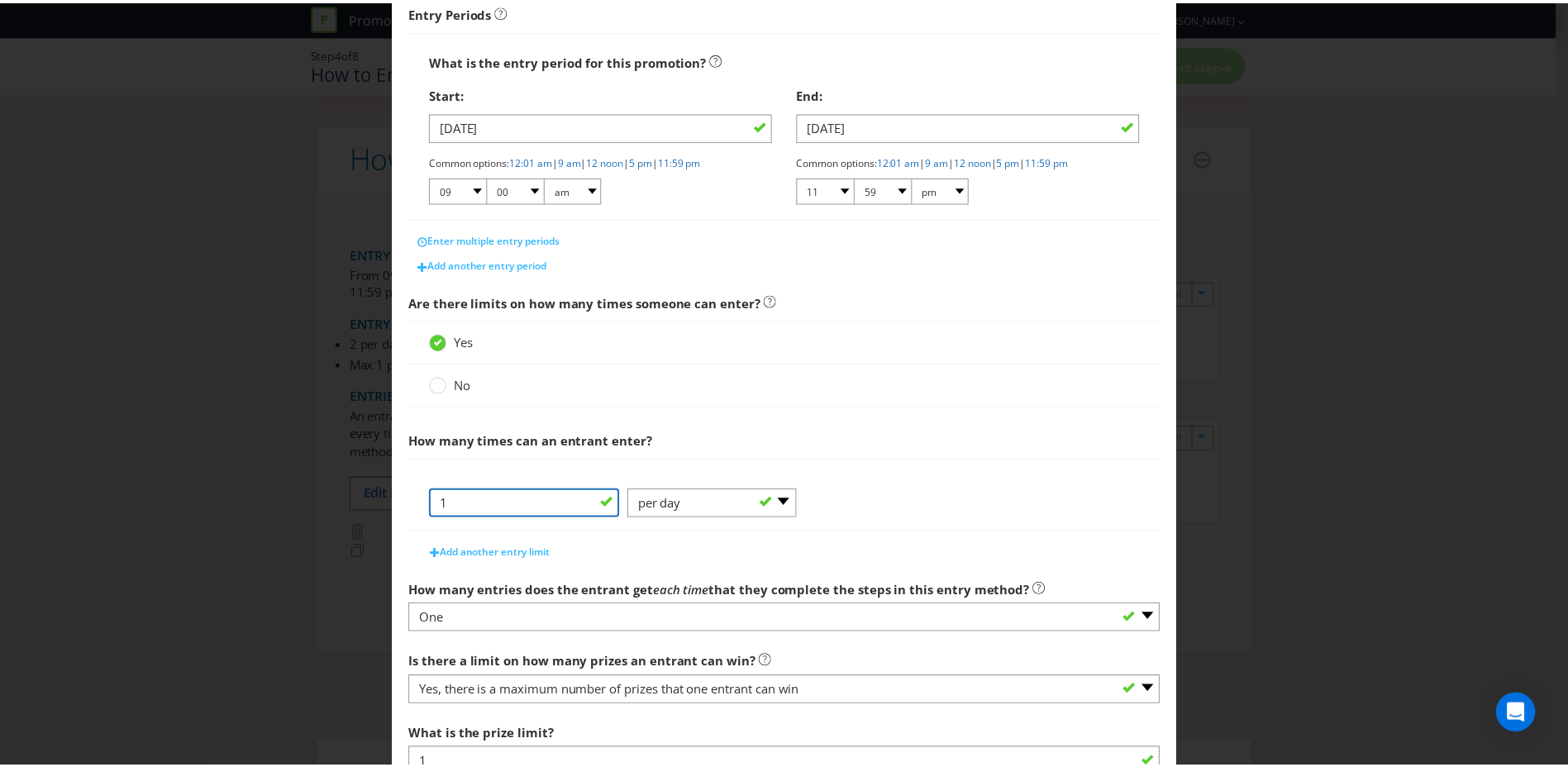
scroll to position [395, 0]
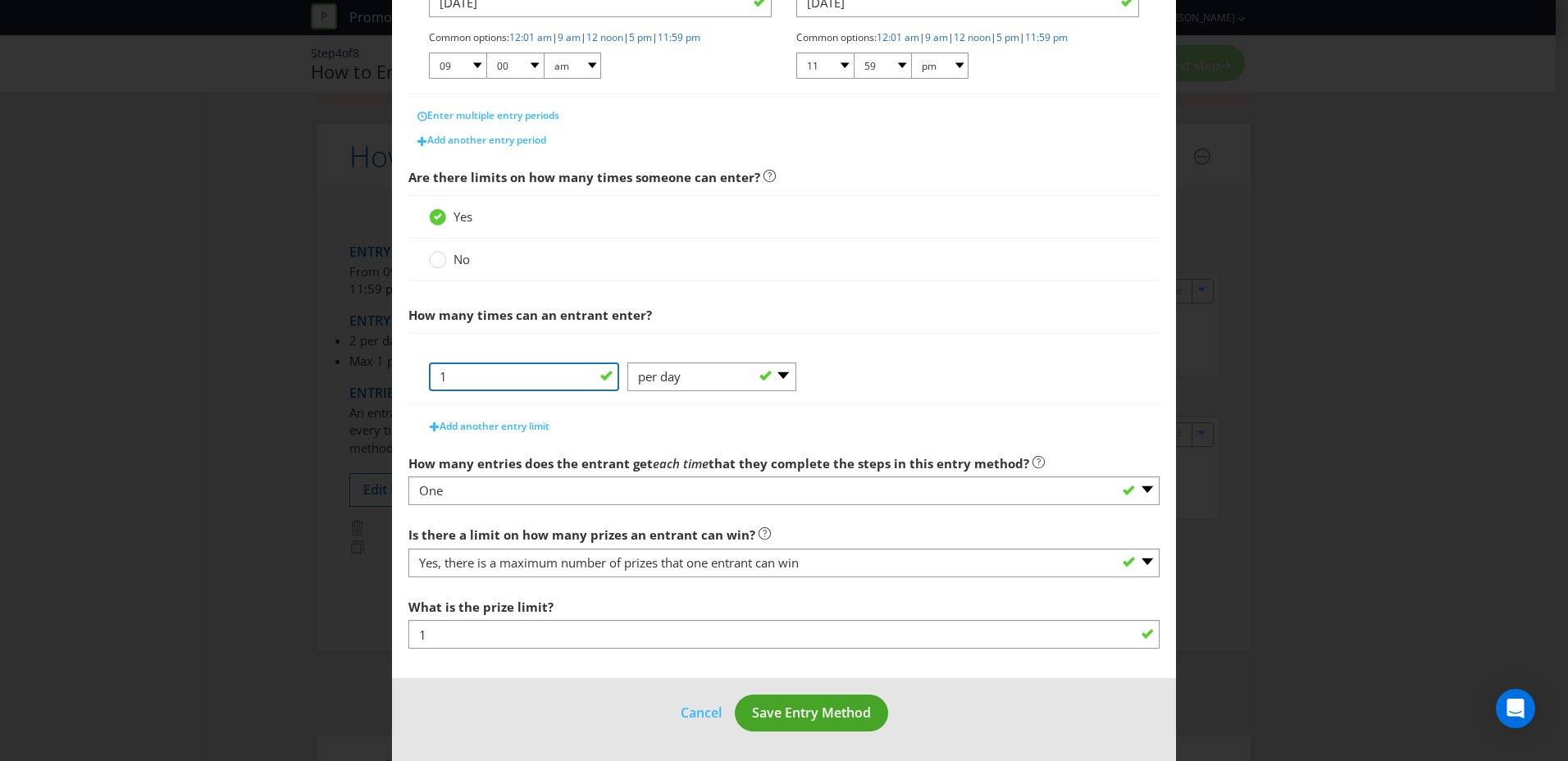
type input "1"
click at [798, 731] on button "Save Entry Method" at bounding box center [811, 713] width 154 height 37
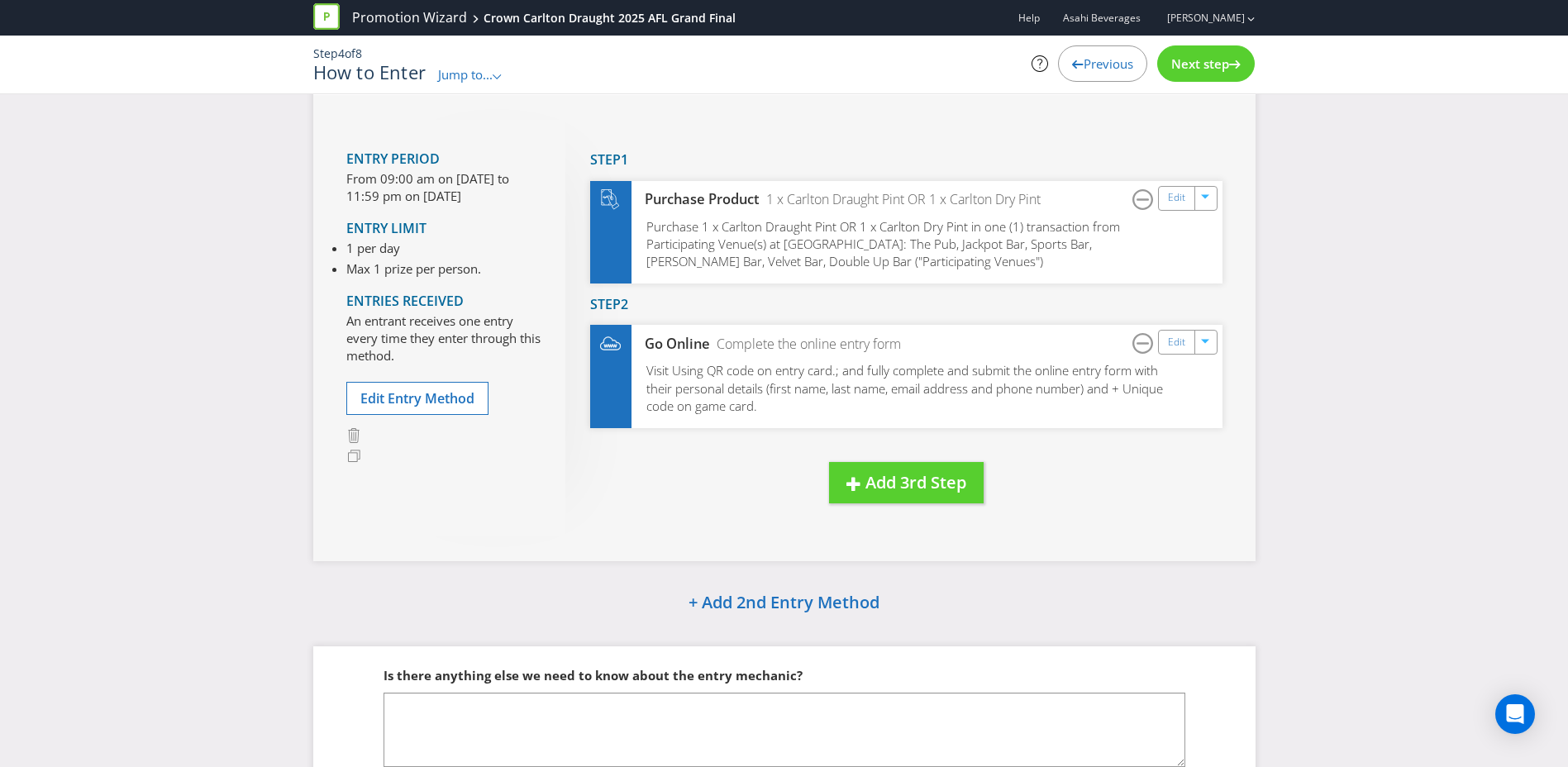
click at [1193, 72] on div "Next step" at bounding box center [1206, 63] width 97 height 37
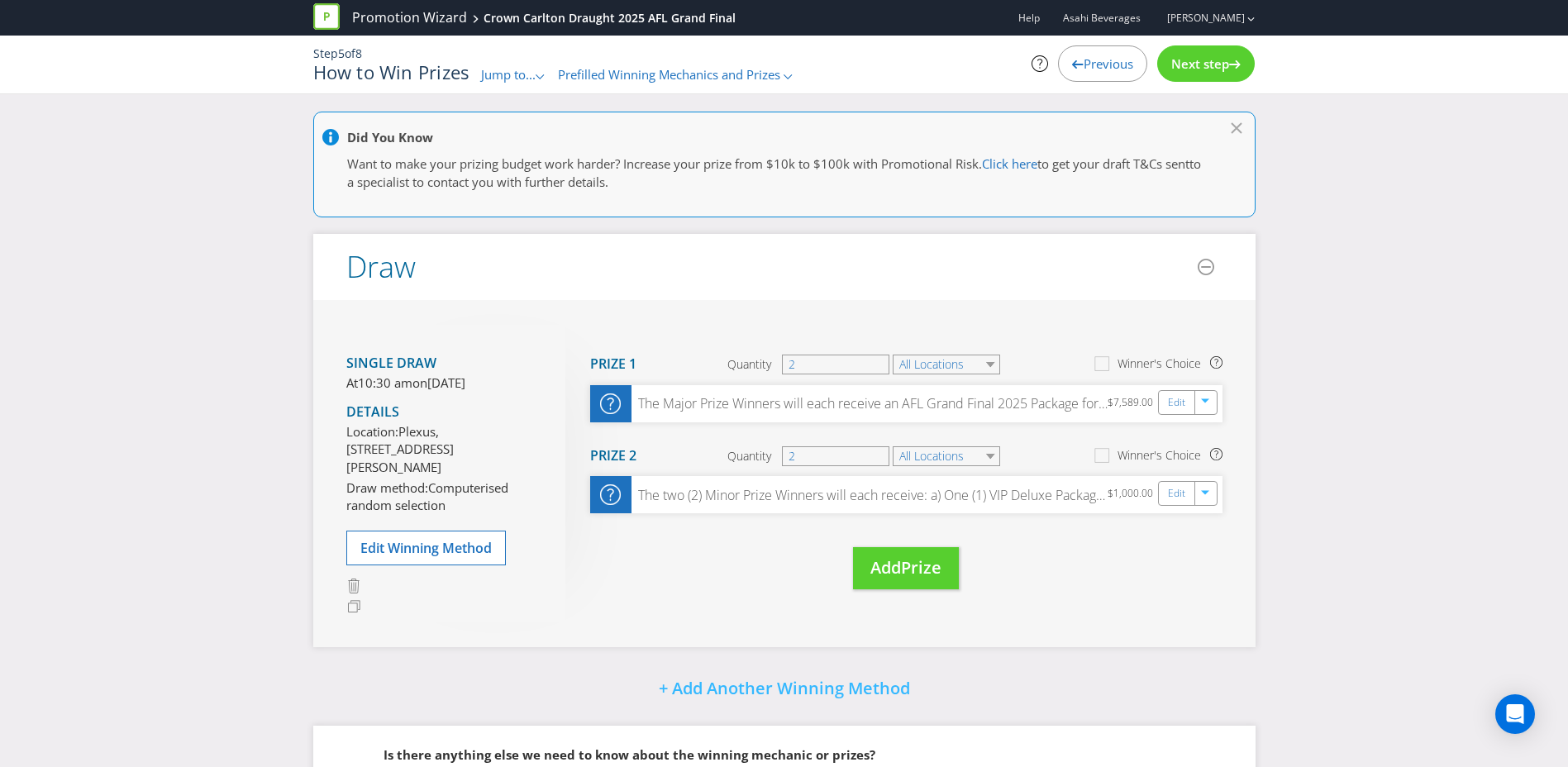
click at [1210, 67] on span "Next step" at bounding box center [1200, 64] width 58 height 17
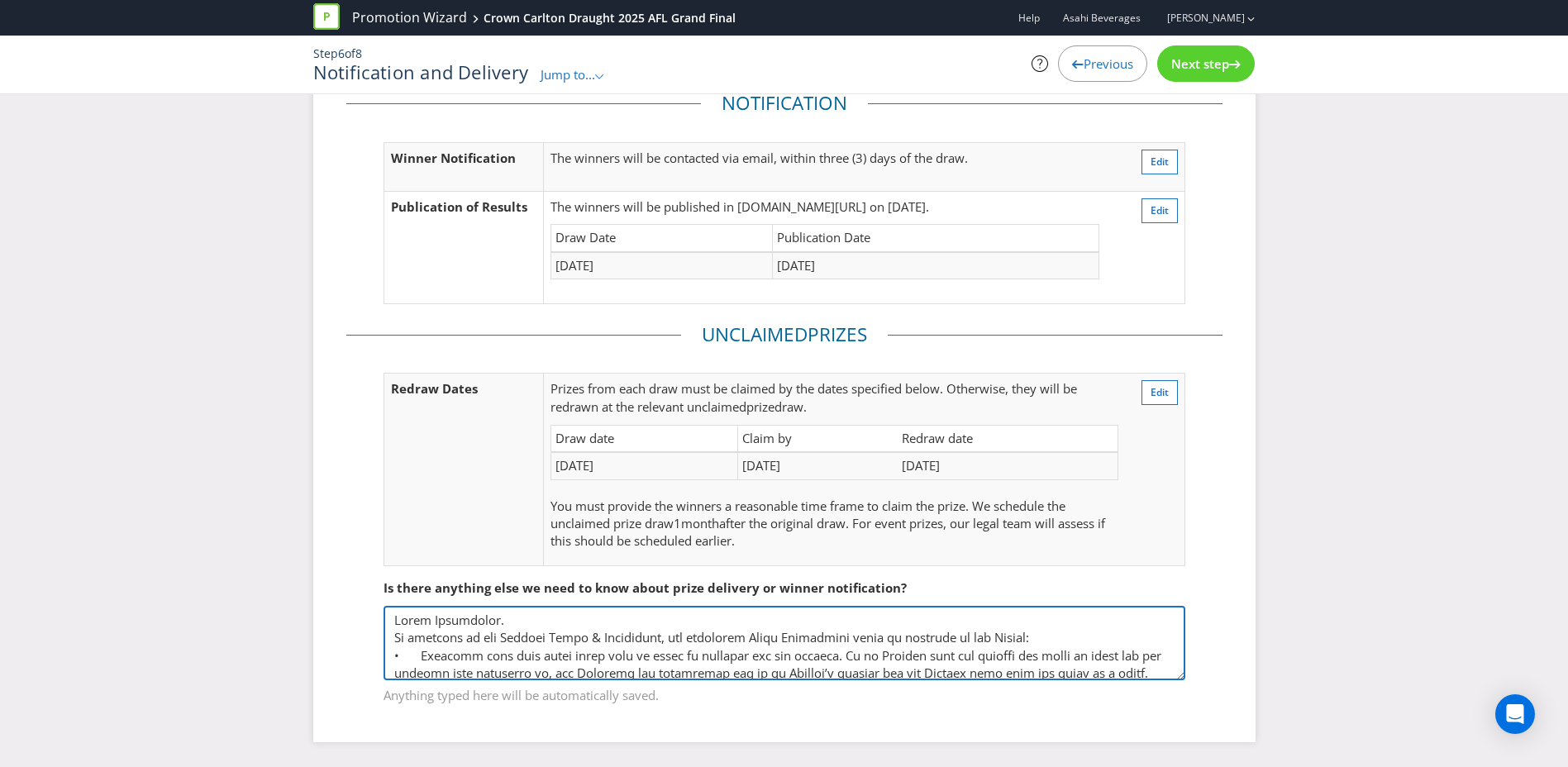
click at [388, 617] on textarea at bounding box center [784, 643] width 801 height 75
click at [481, 623] on textarea at bounding box center [784, 643] width 801 height 75
click at [712, 622] on textarea at bounding box center [784, 643] width 801 height 75
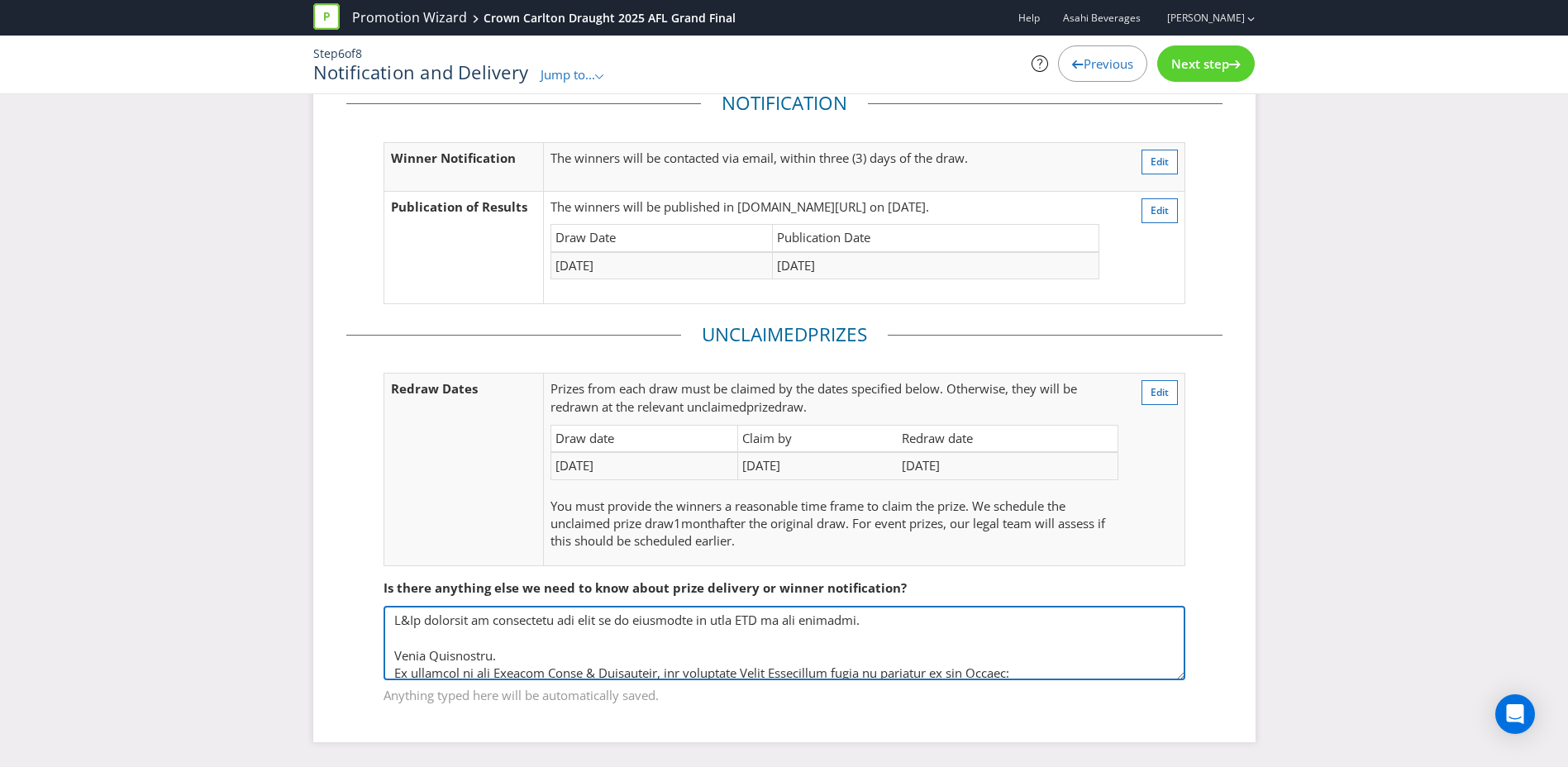
type textarea "L&Ip dolorsit am consectetu adi elit se do eiusmodte in utla ETD ma ali enimadm…"
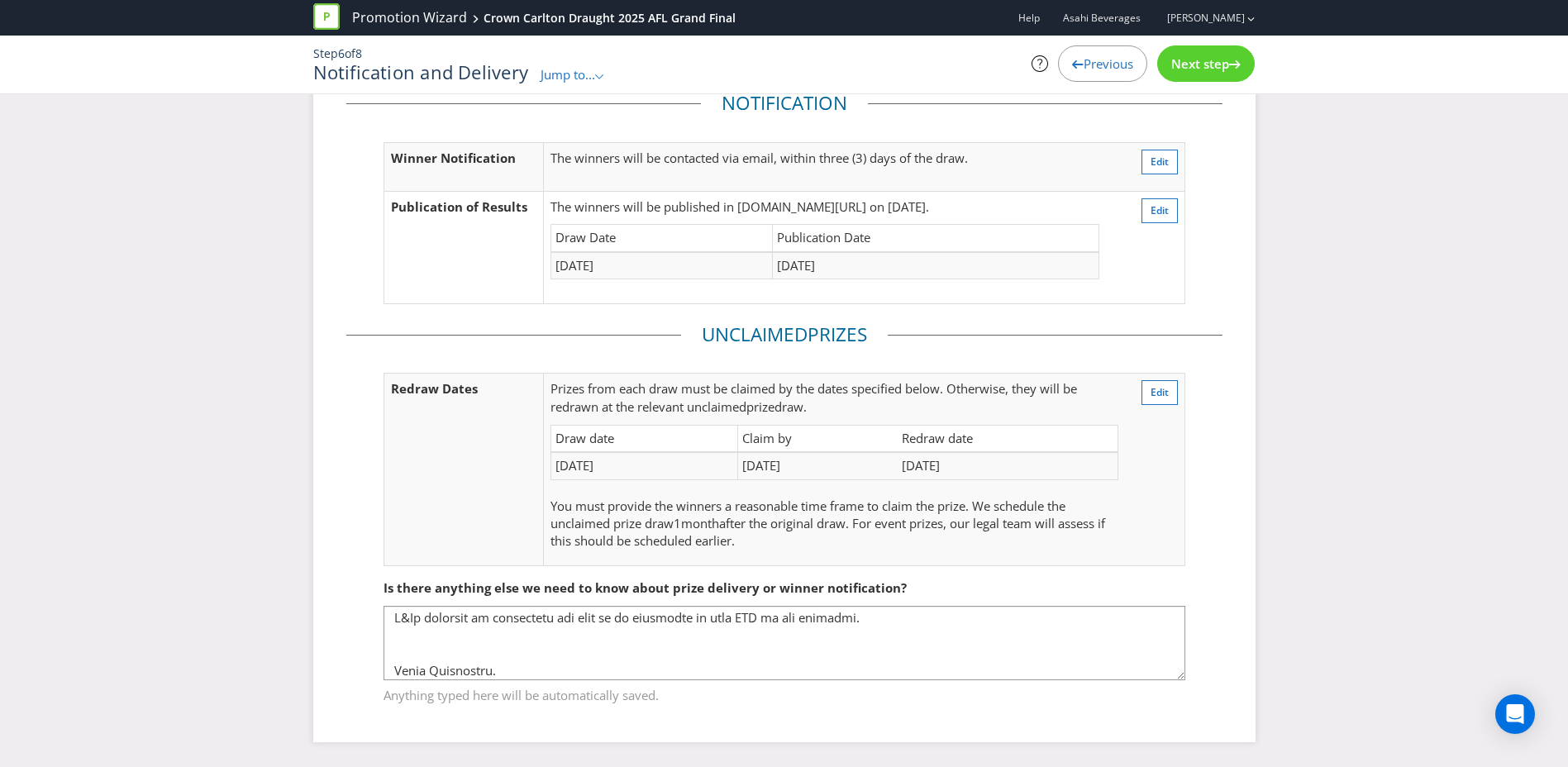
click at [1223, 63] on span "Next step" at bounding box center [1200, 64] width 58 height 17
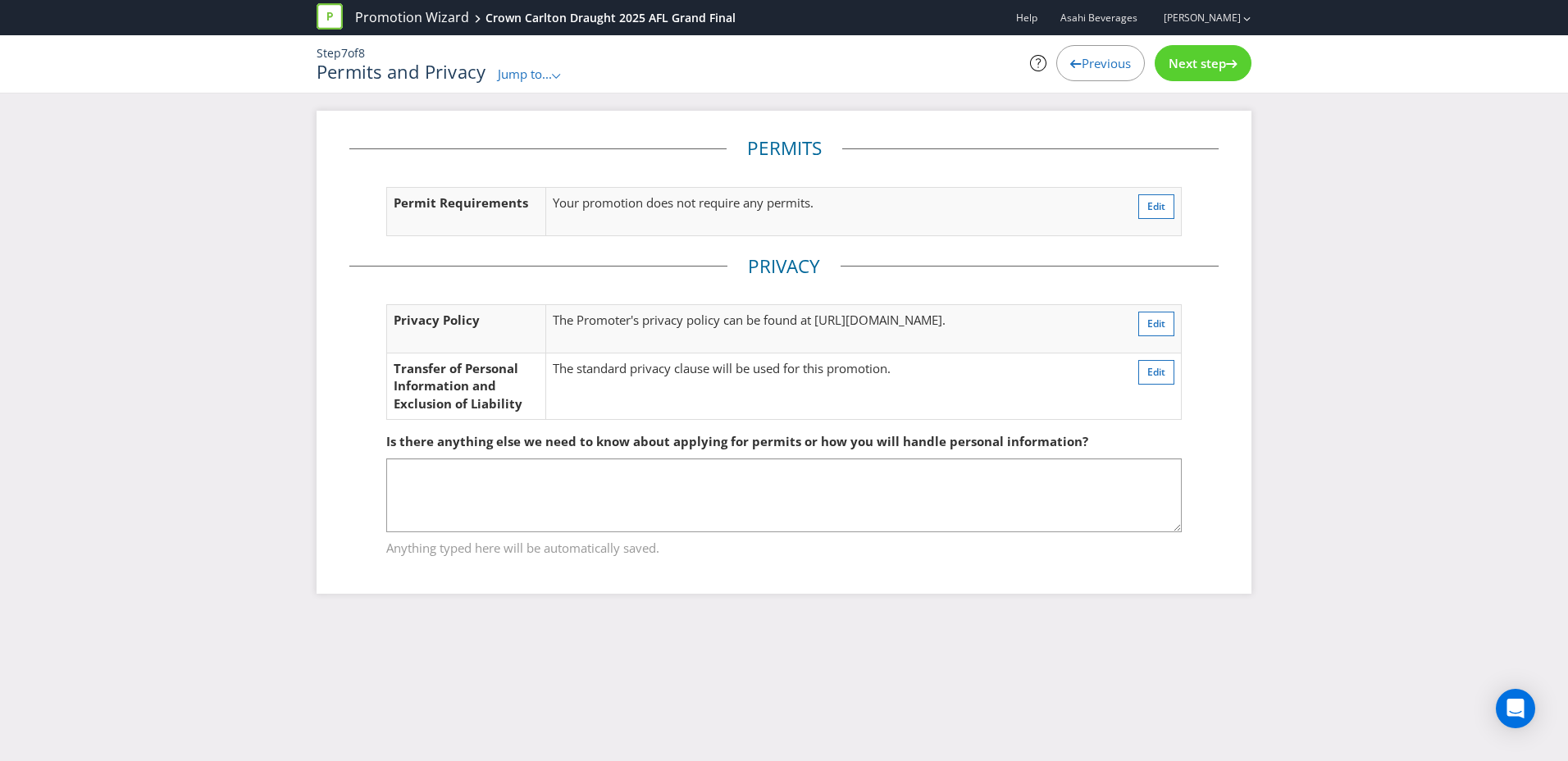
click at [1201, 66] on span "Next step" at bounding box center [1197, 64] width 57 height 17
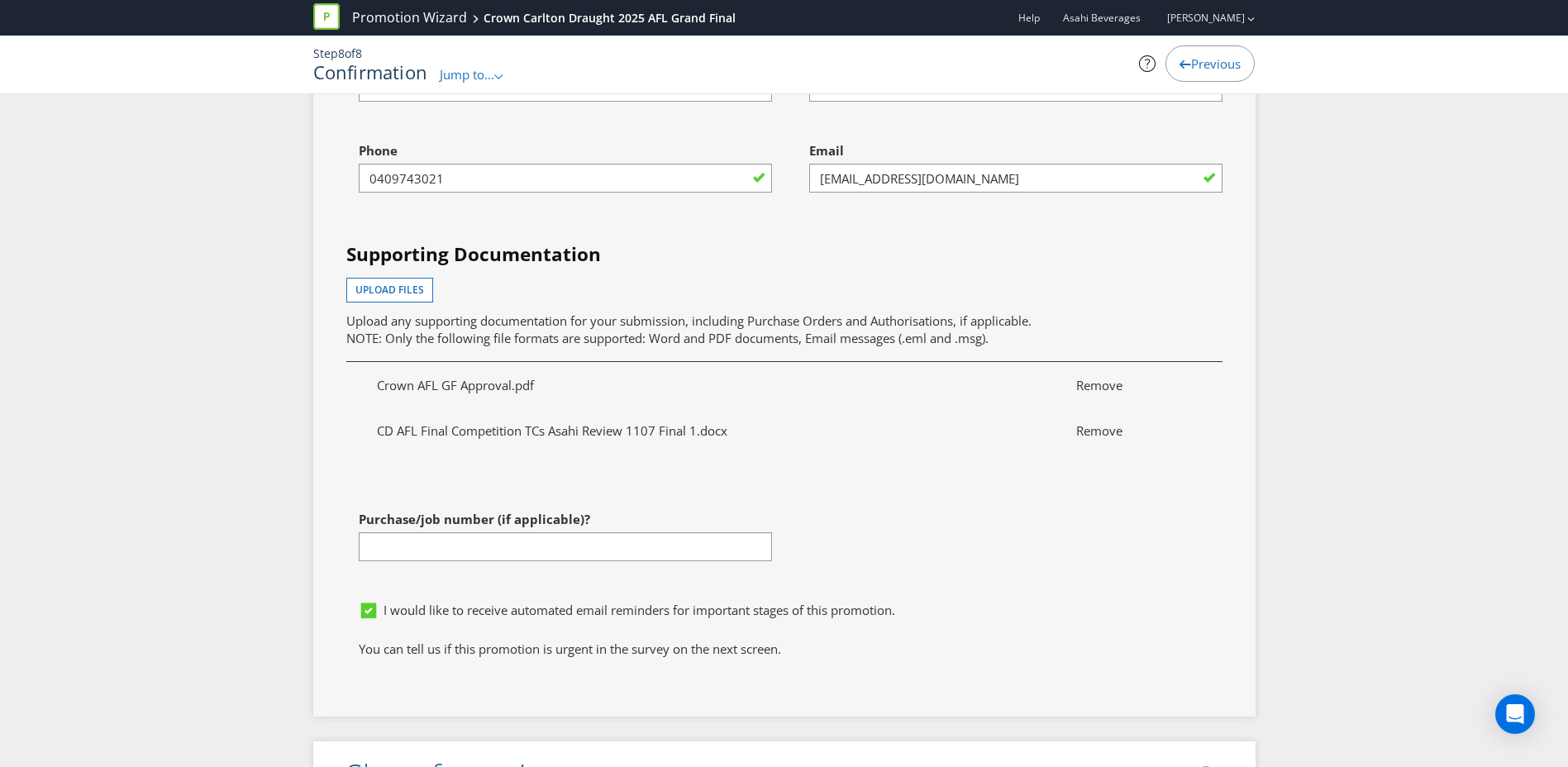
scroll to position [5292, 0]
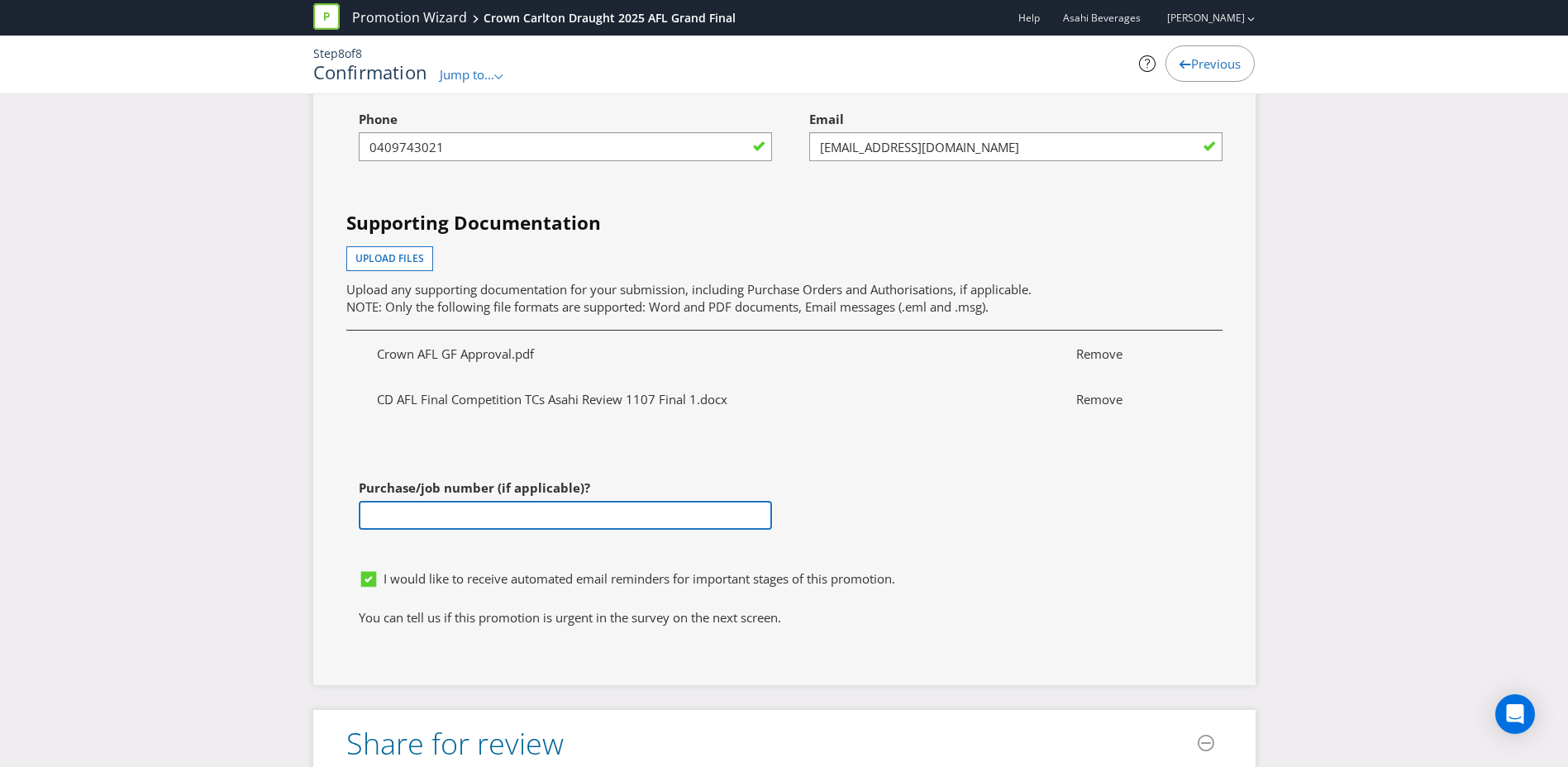
click at [575, 530] on input "text" at bounding box center [565, 516] width 413 height 29
paste input "4501177098"
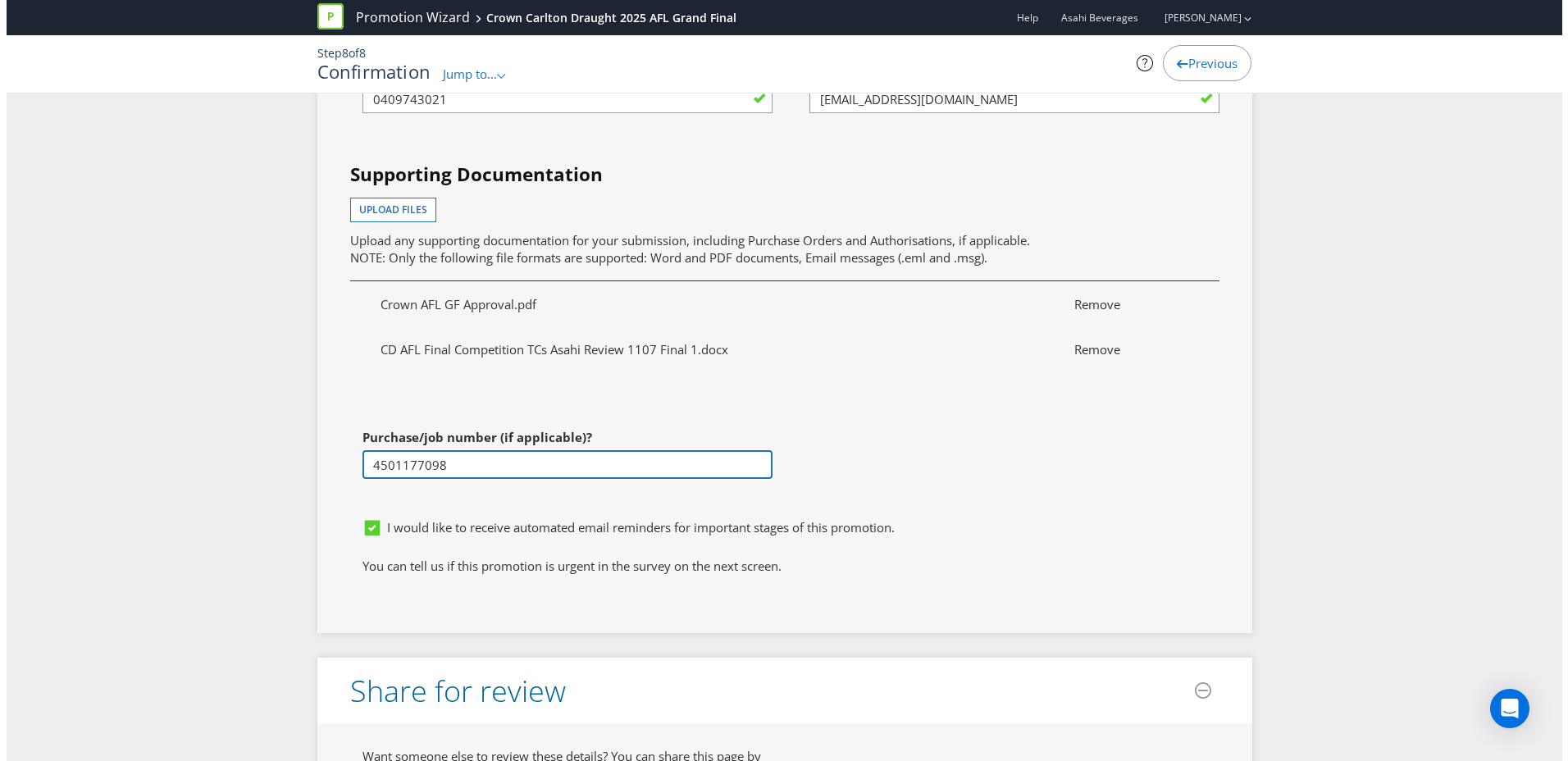
scroll to position [5638, 0]
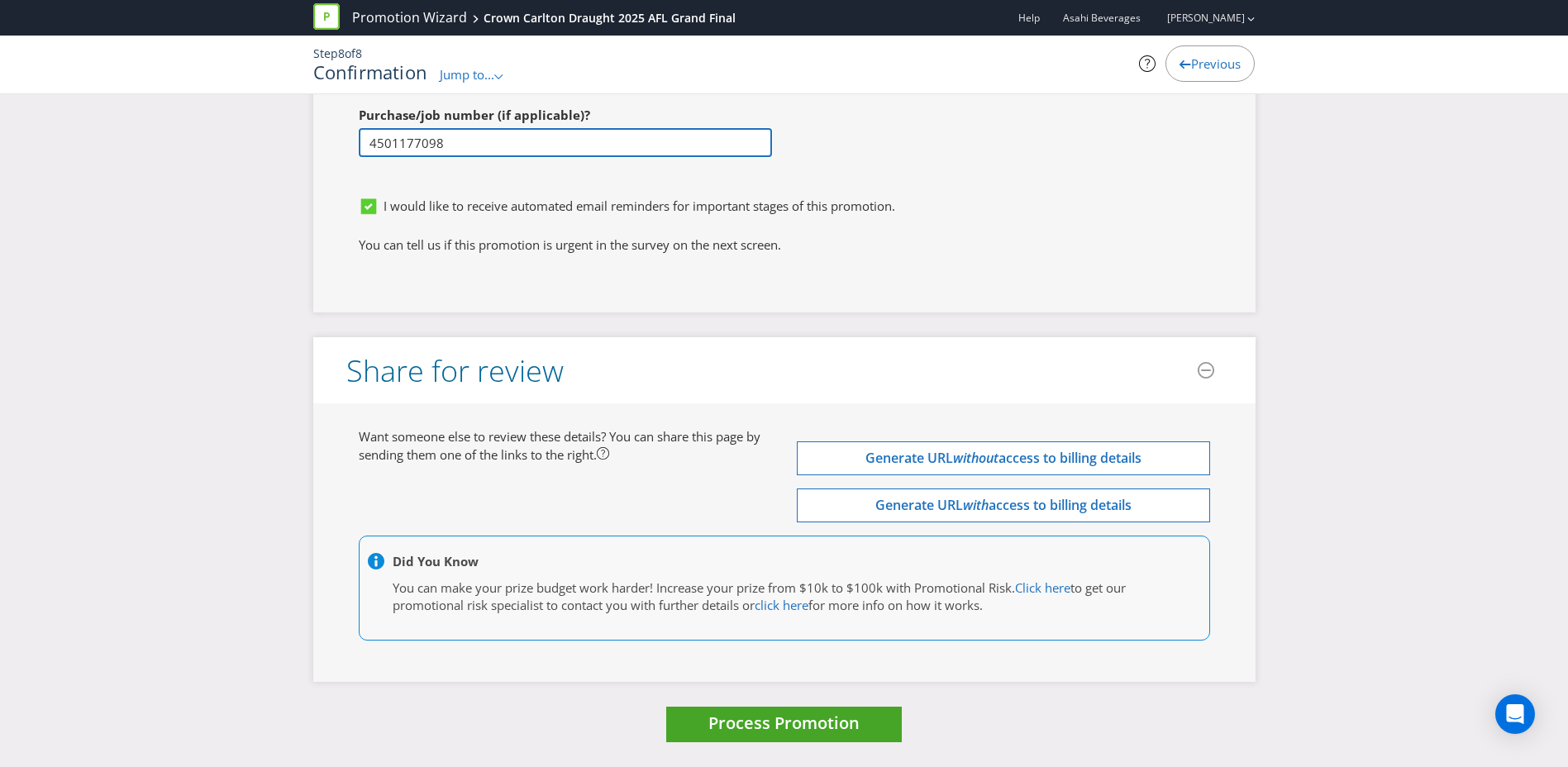
type input "4501177098"
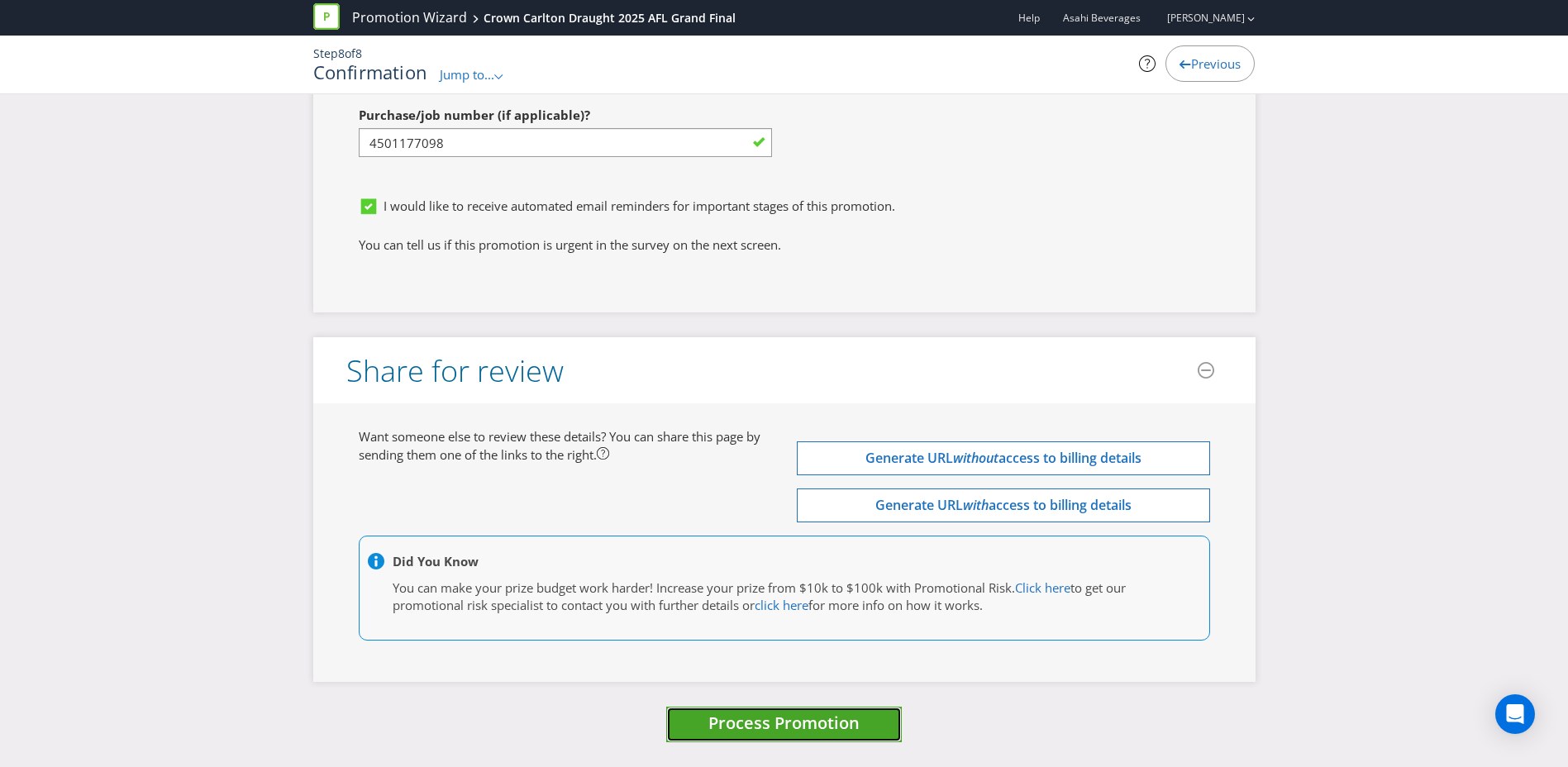
click at [804, 721] on span "Process Promotion" at bounding box center [784, 724] width 151 height 23
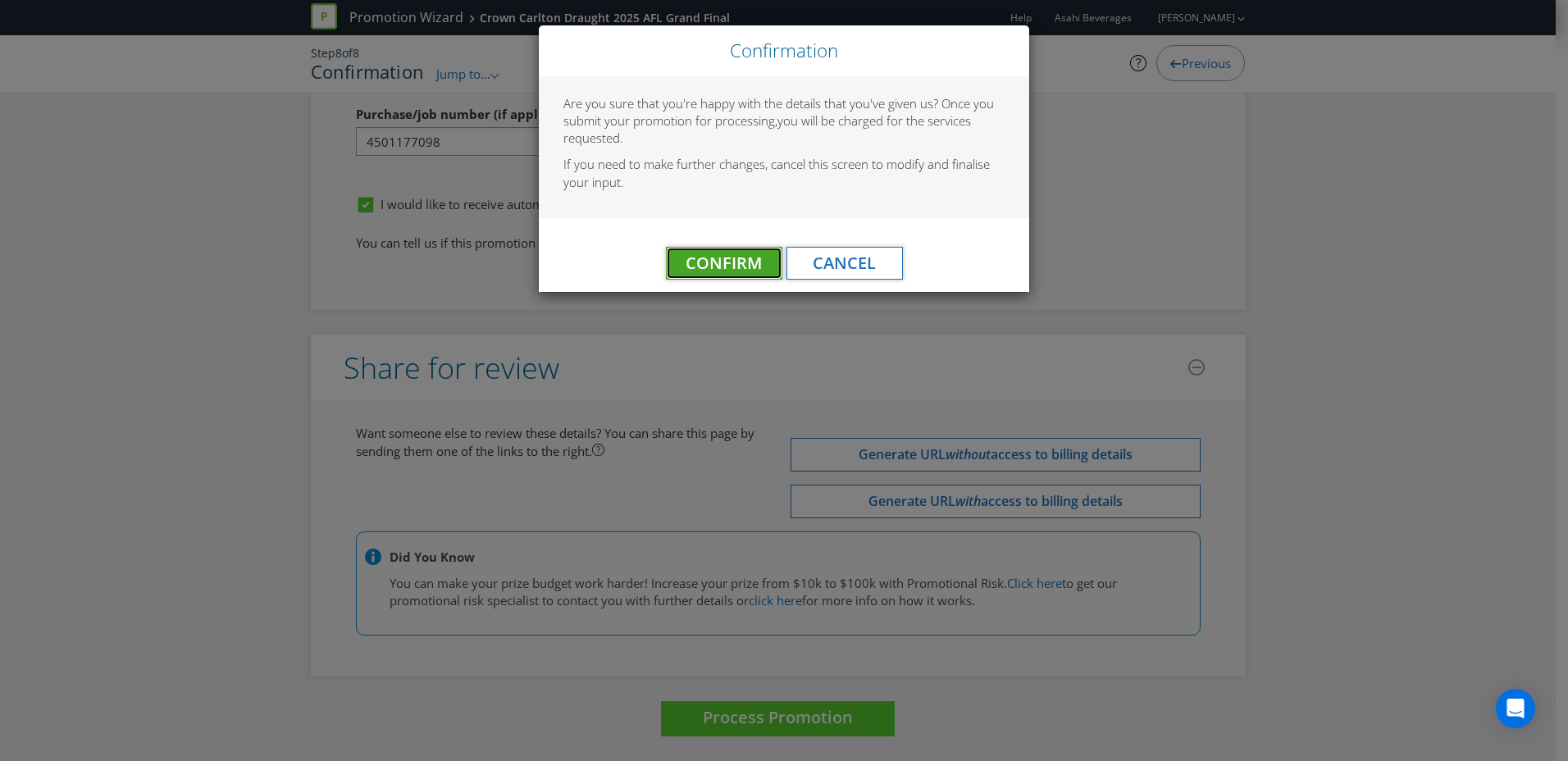
click at [738, 257] on span "Confirm" at bounding box center [723, 263] width 76 height 22
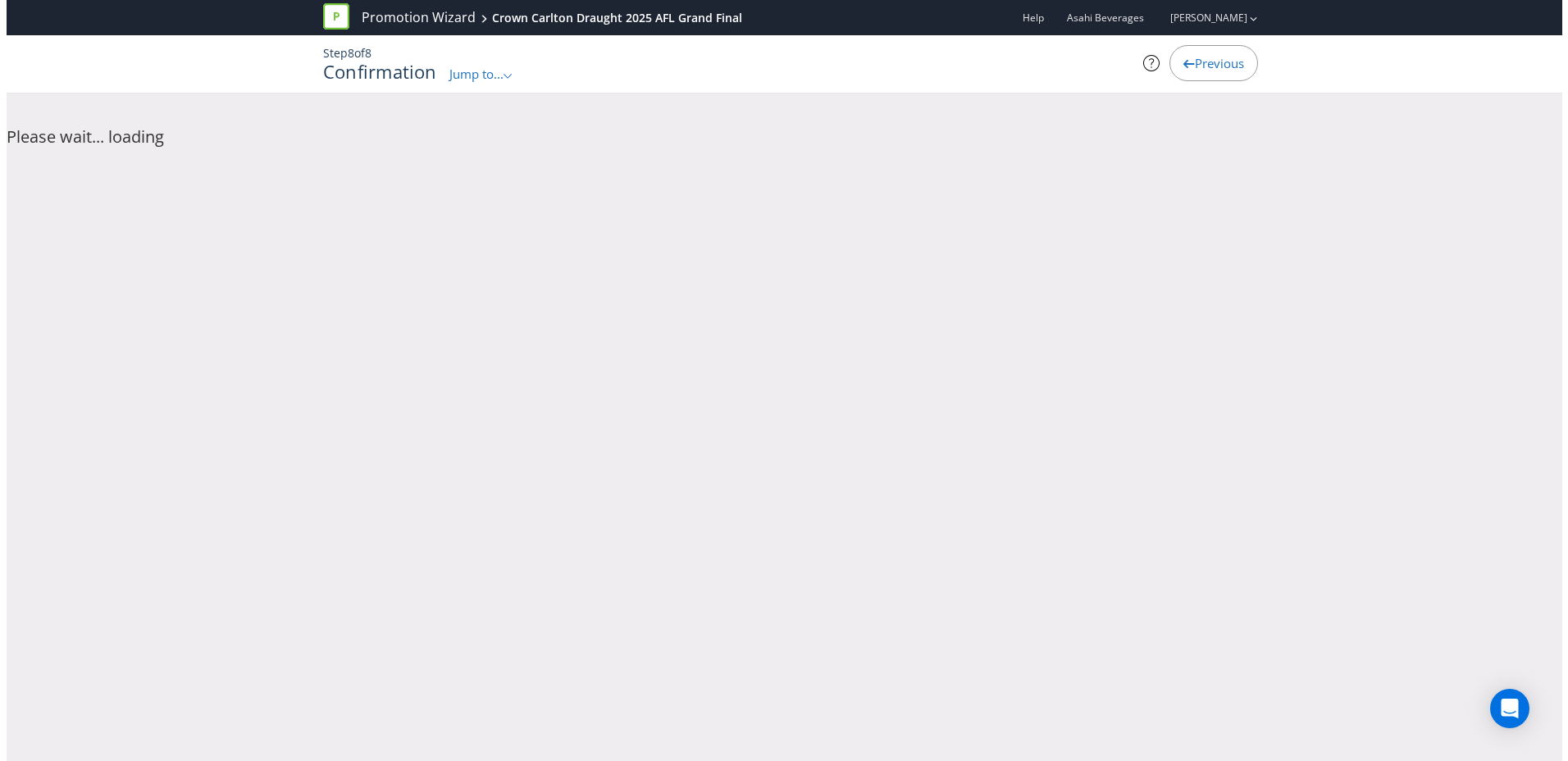
scroll to position [0, 0]
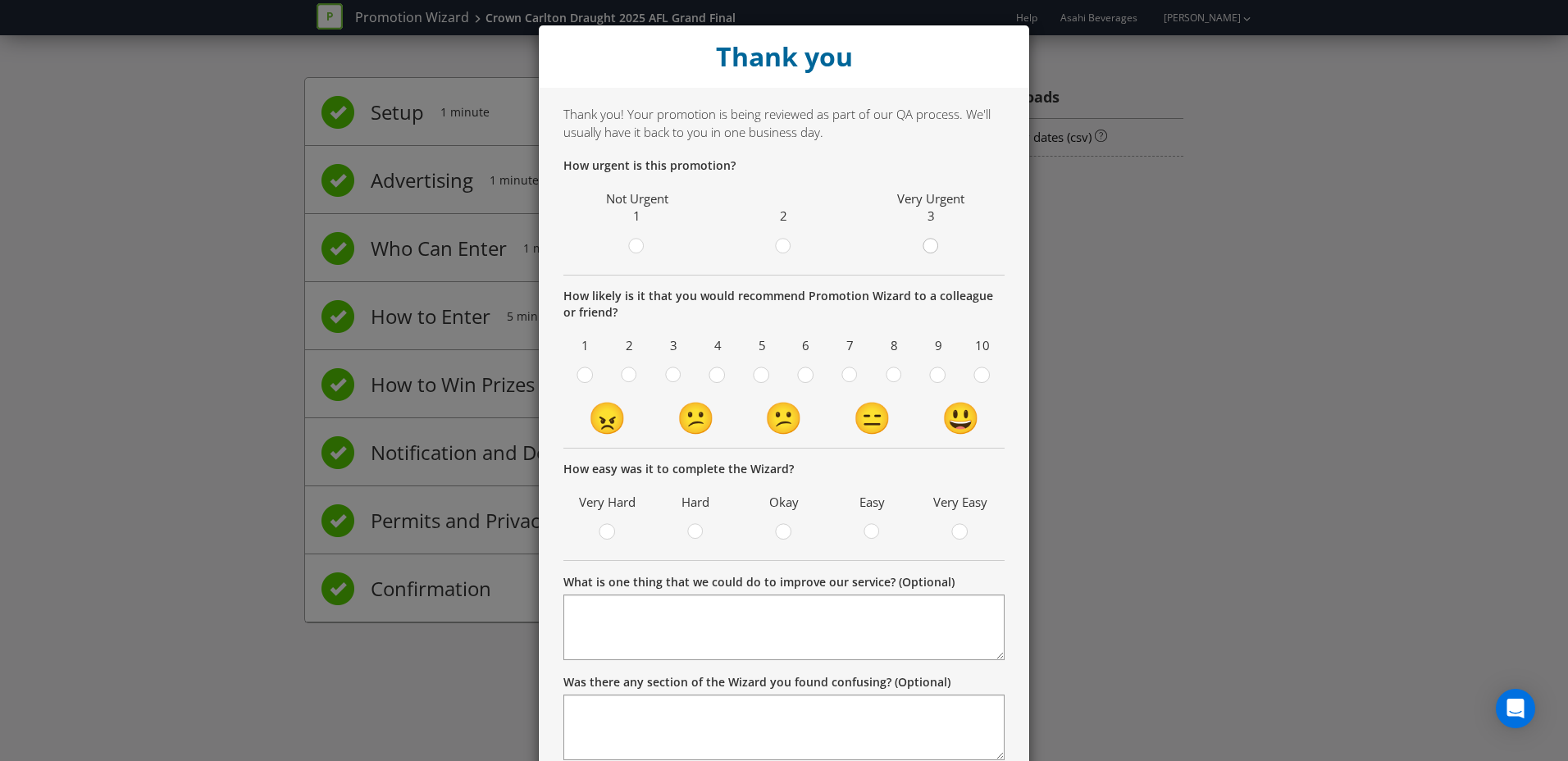
click at [929, 249] on circle at bounding box center [930, 246] width 15 height 15
click at [0, 0] on input "radio" at bounding box center [0, 0] width 0 height 0
click at [886, 373] on circle at bounding box center [894, 375] width 15 height 15
click at [0, 0] on input "radio" at bounding box center [0, 0] width 0 height 0
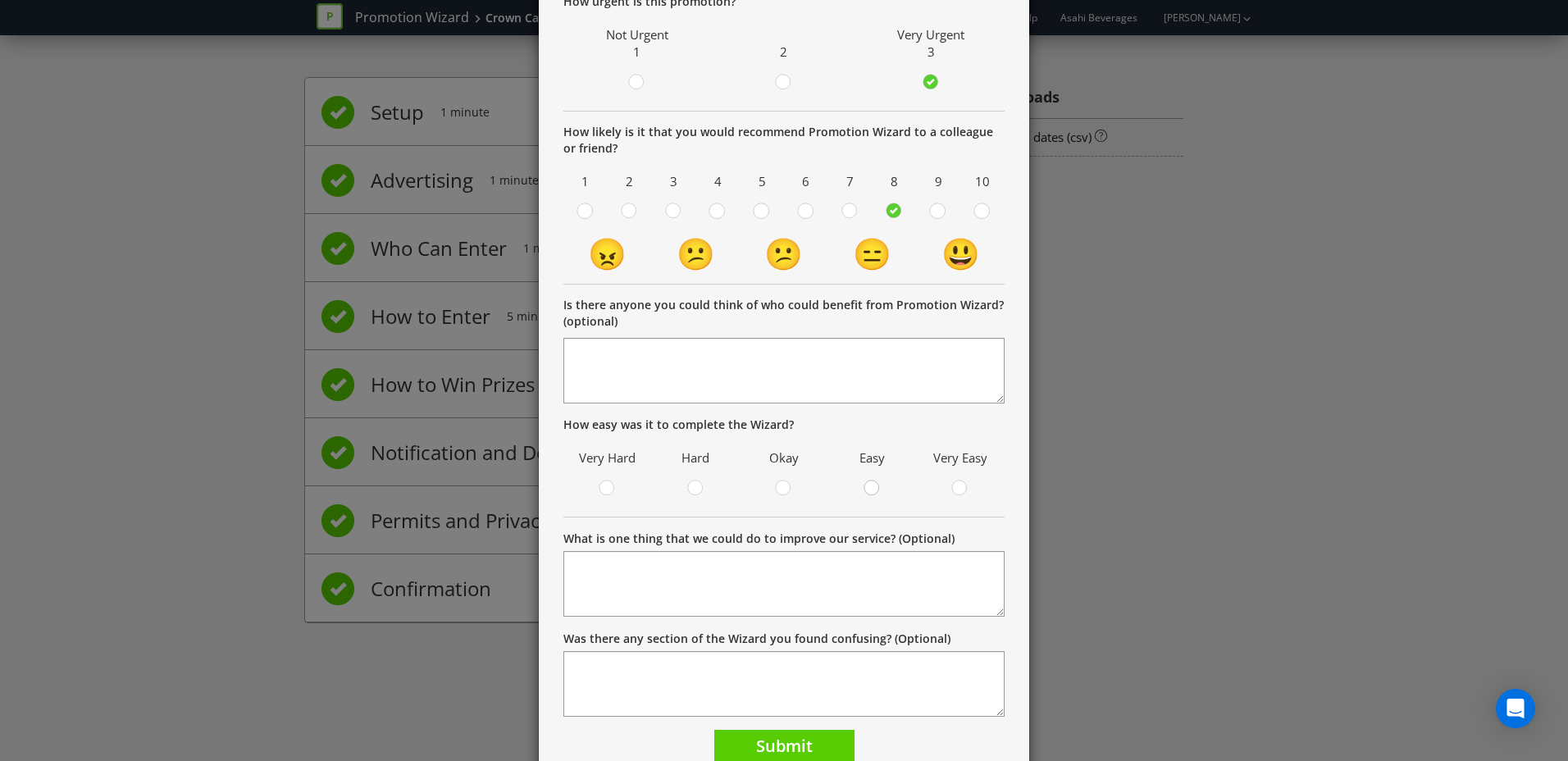
click at [868, 482] on div at bounding box center [872, 483] width 8 height 8
click at [0, 0] on input "radio" at bounding box center [0, 0] width 0 height 0
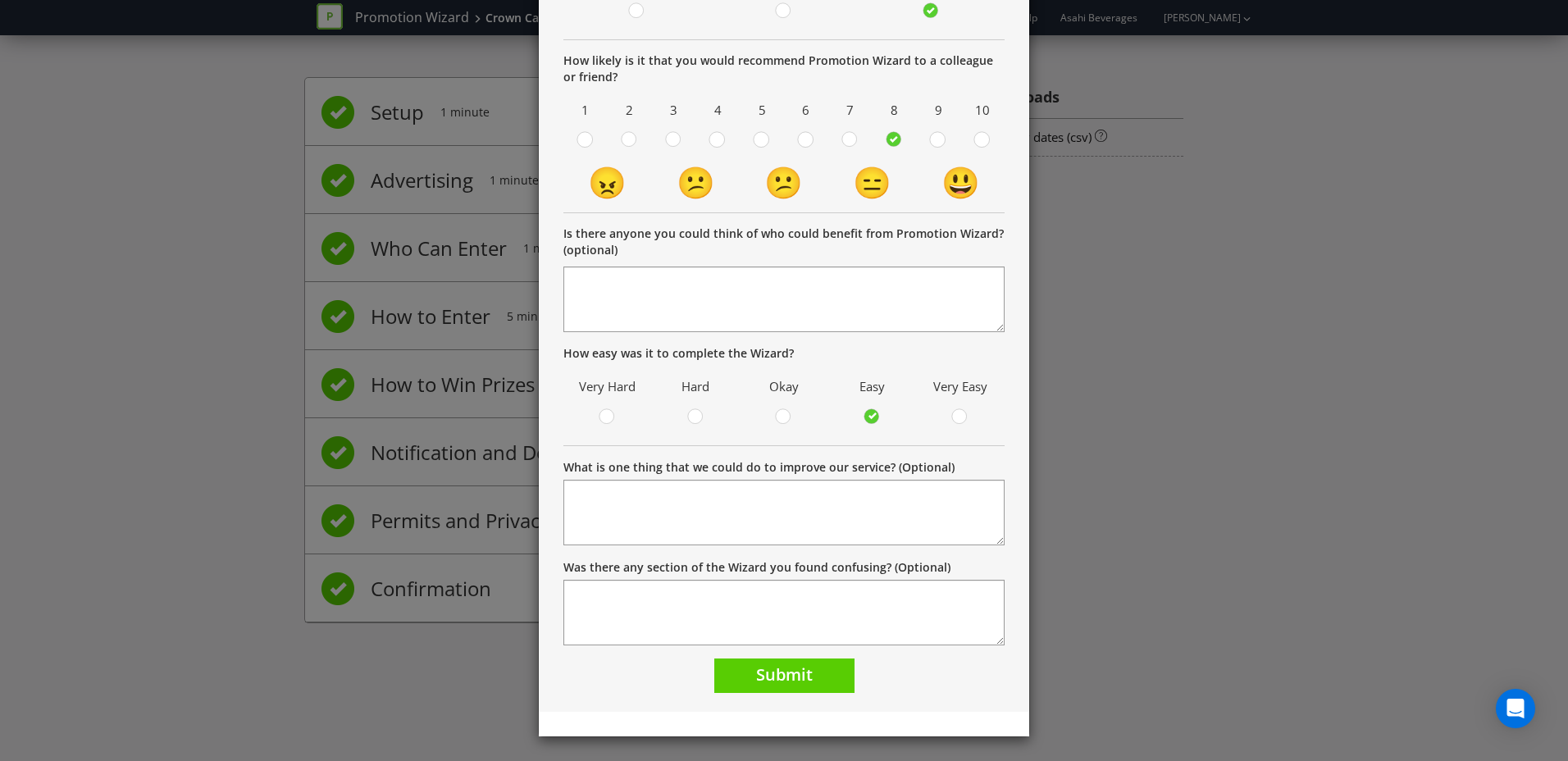
scroll to position [236, 0]
click at [809, 676] on button "Submit" at bounding box center [785, 676] width 141 height 36
